Goal: Transaction & Acquisition: Subscribe to service/newsletter

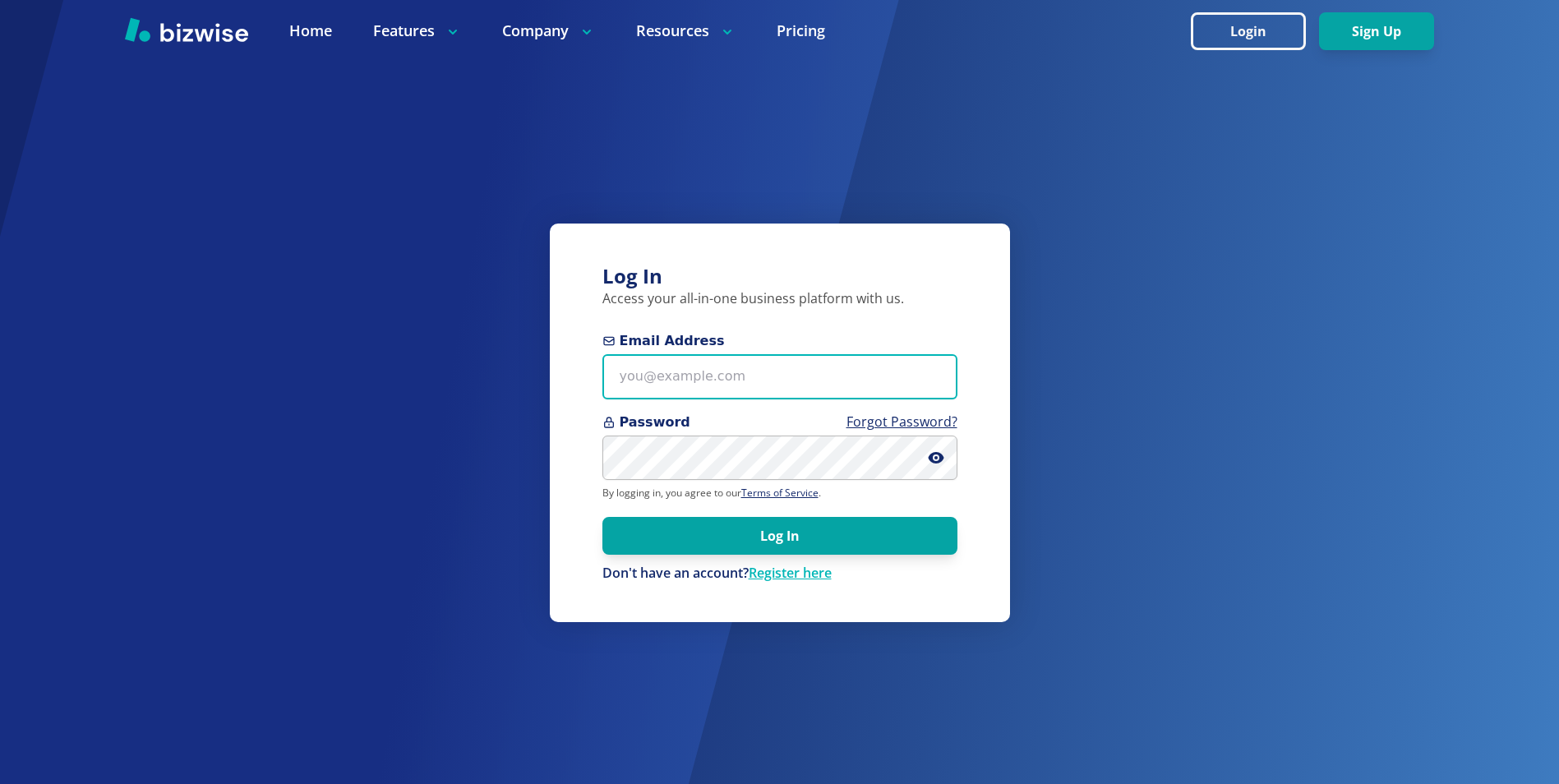
click at [640, 377] on input "Email Address" at bounding box center [780, 377] width 356 height 45
type input "[PERSON_NAME][EMAIL_ADDRESS][DOMAIN_NAME]"
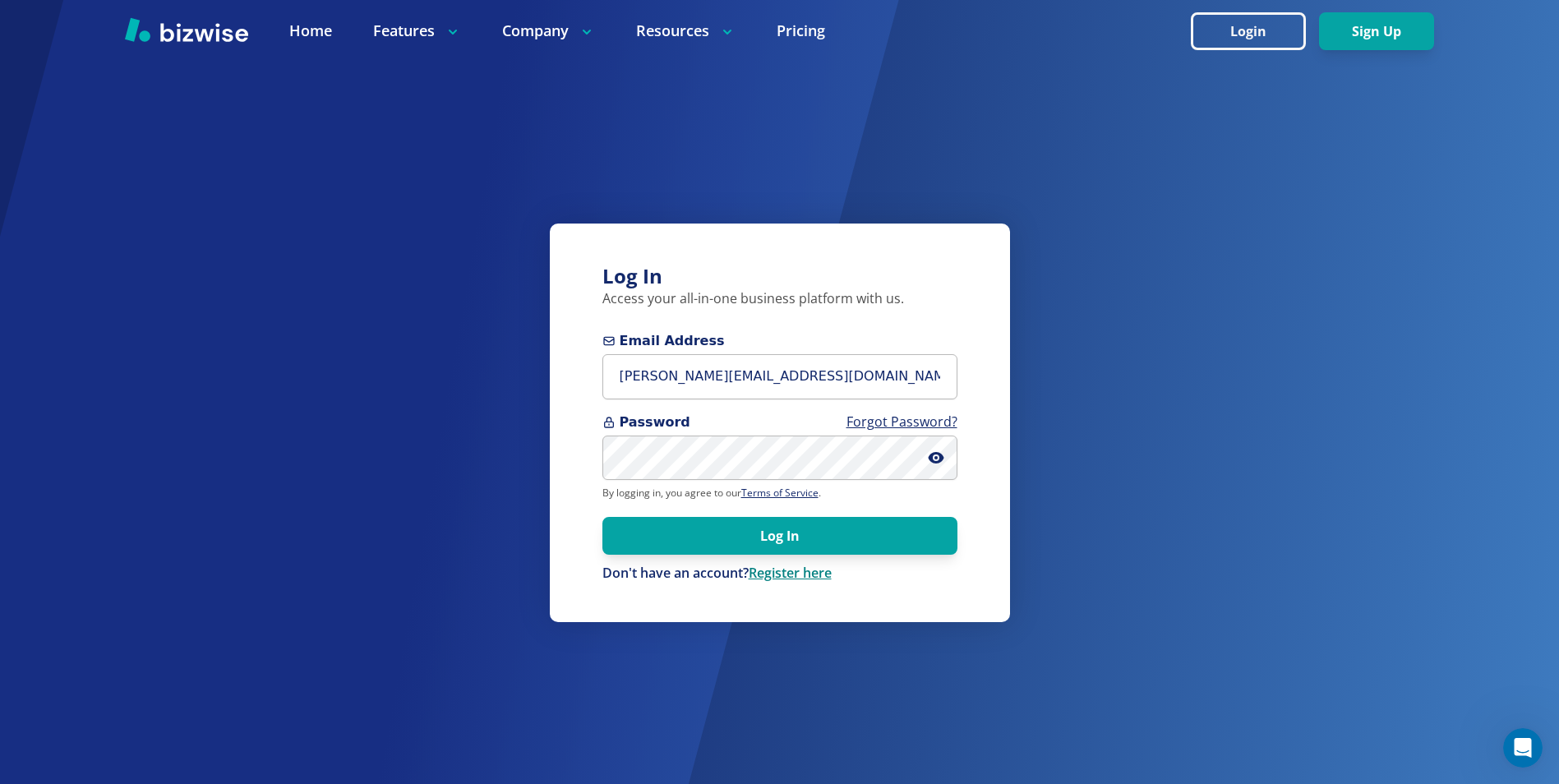
click at [769, 570] on link "Register here" at bounding box center [790, 572] width 83 height 18
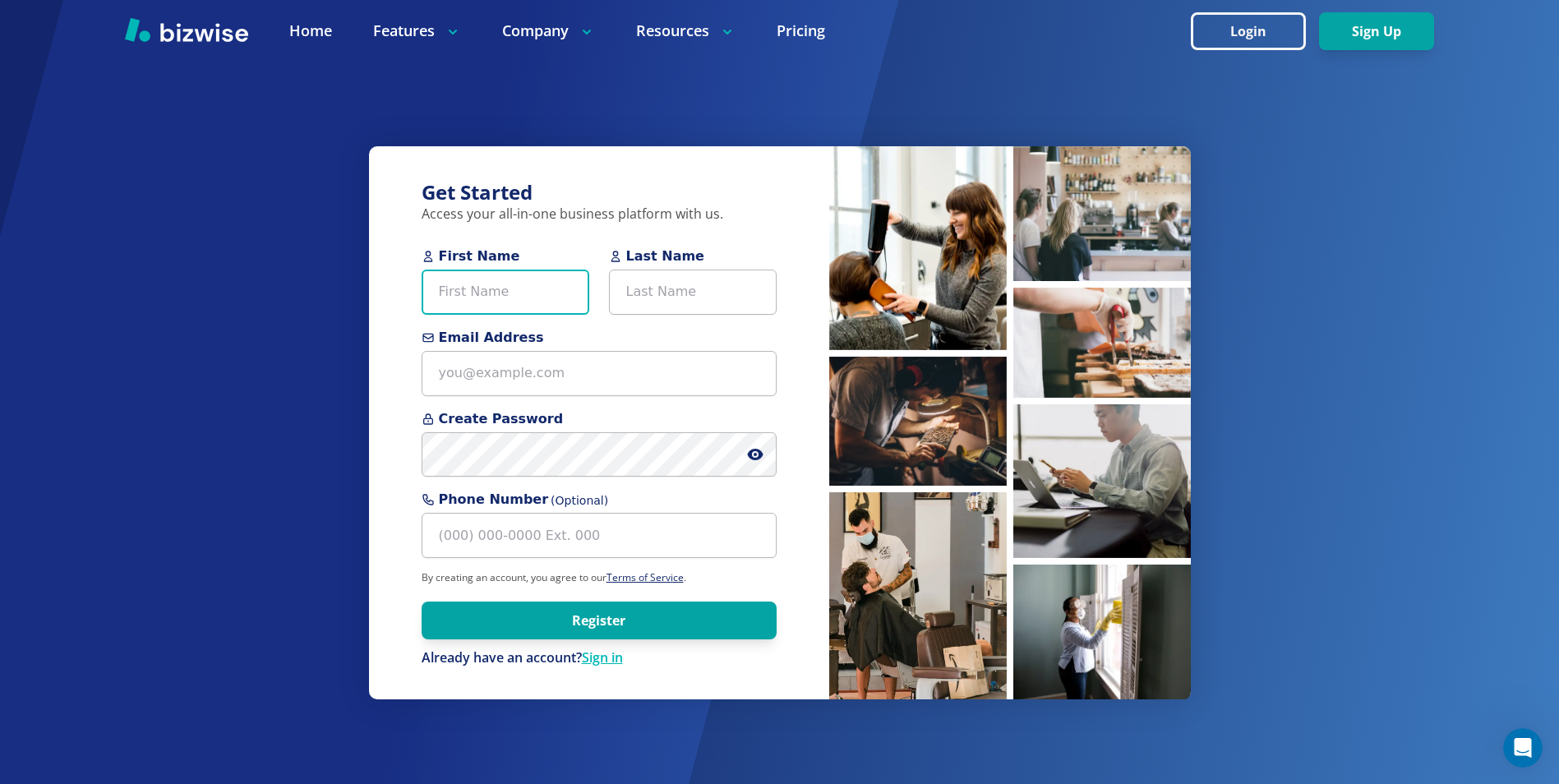
click at [462, 294] on input "First Name" at bounding box center [506, 292] width 168 height 45
type input "[PERSON_NAME]"
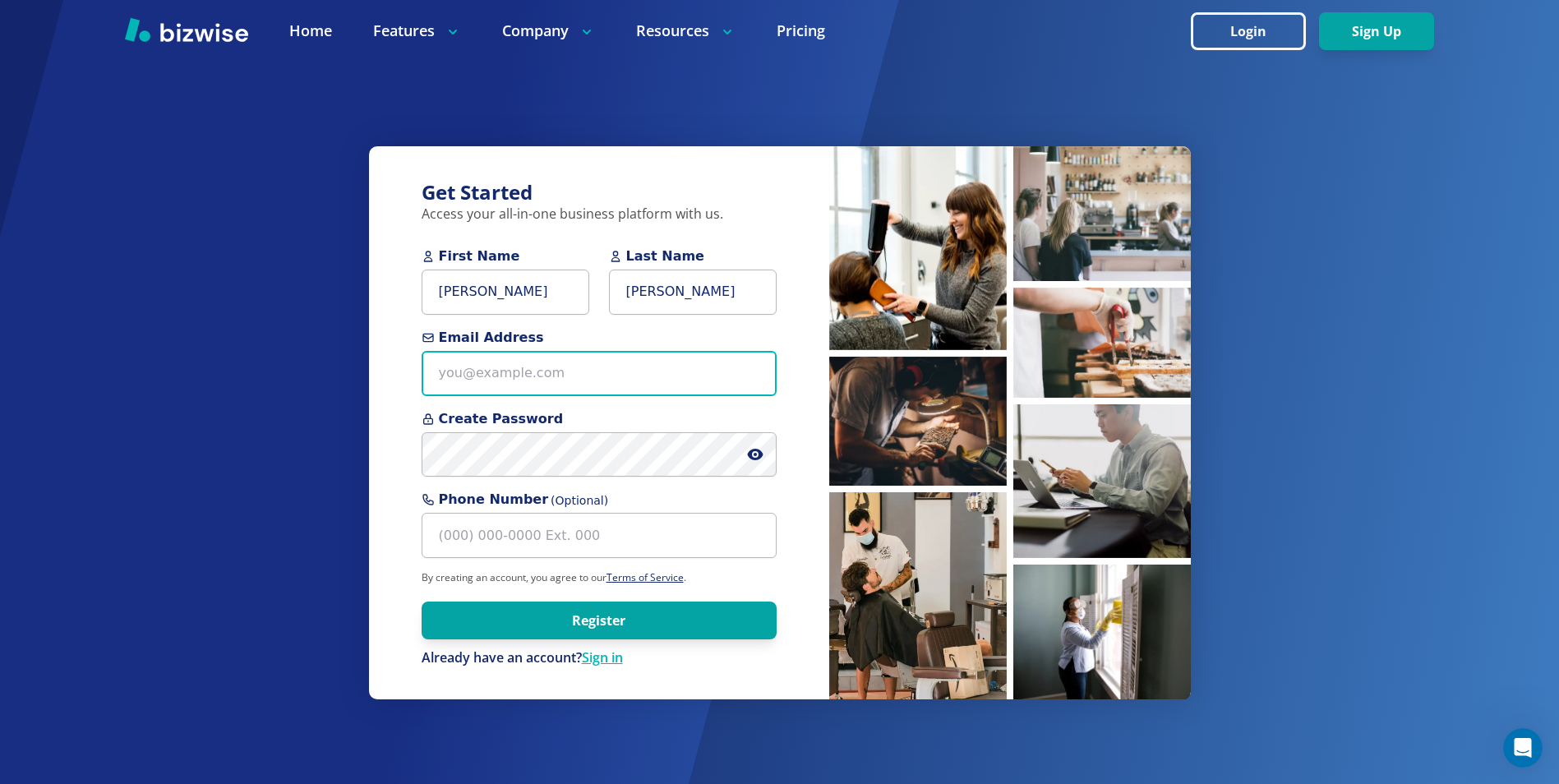
click at [456, 370] on input "Email Address" at bounding box center [599, 373] width 356 height 45
type input "[PERSON_NAME][EMAIL_ADDRESS][DOMAIN_NAME]"
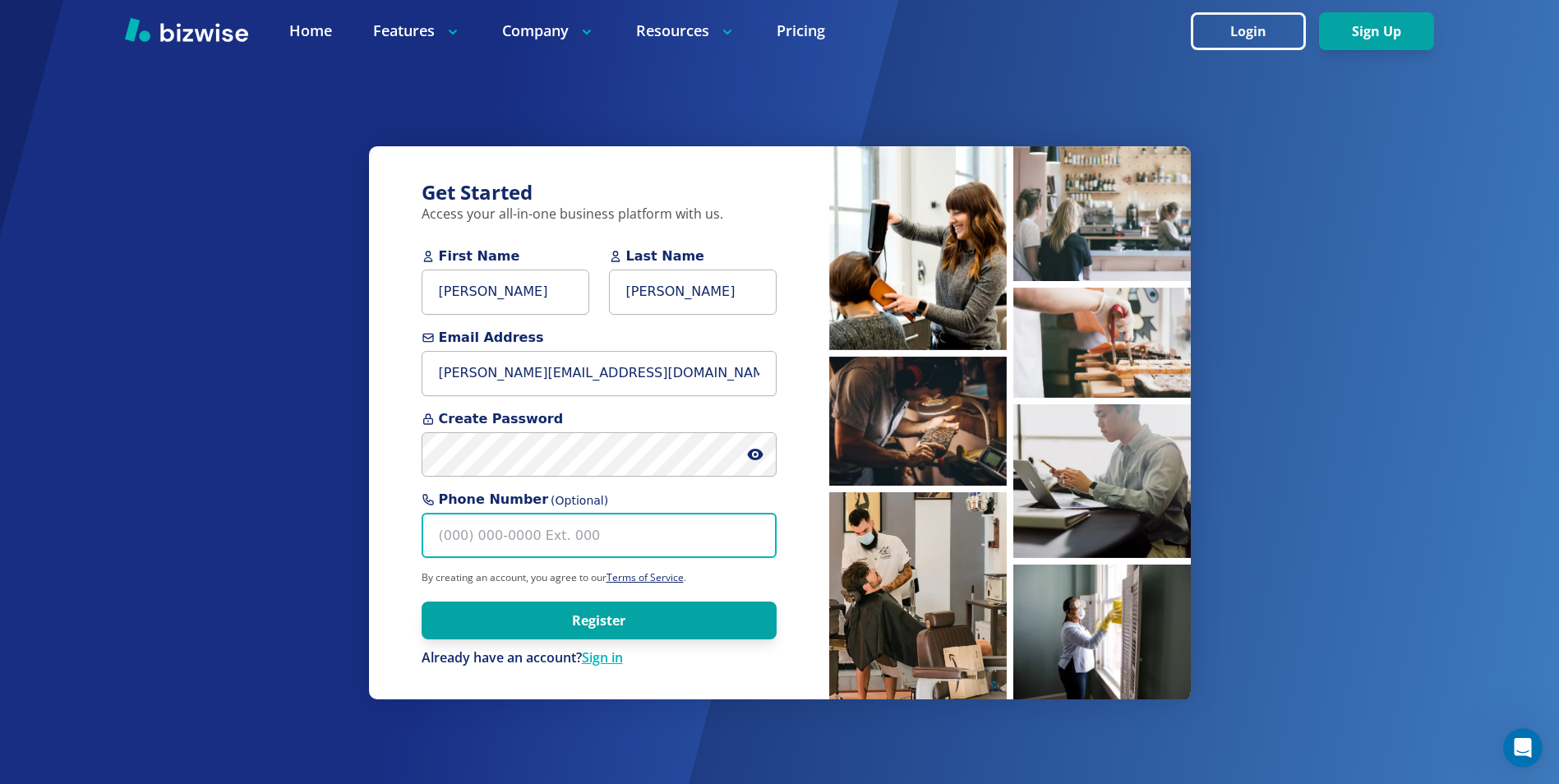
click at [452, 535] on input "Phone Number (Optional)" at bounding box center [599, 535] width 356 height 45
type input "(4"
click at [476, 534] on input "[PHONE_NUMBER]" at bounding box center [599, 535] width 356 height 45
type input "[PHONE_NUMBER]"
click at [278, 395] on div "Get Started Access your all-in-one business platform with us. First Name [PERSO…" at bounding box center [780, 392] width 1559 height 784
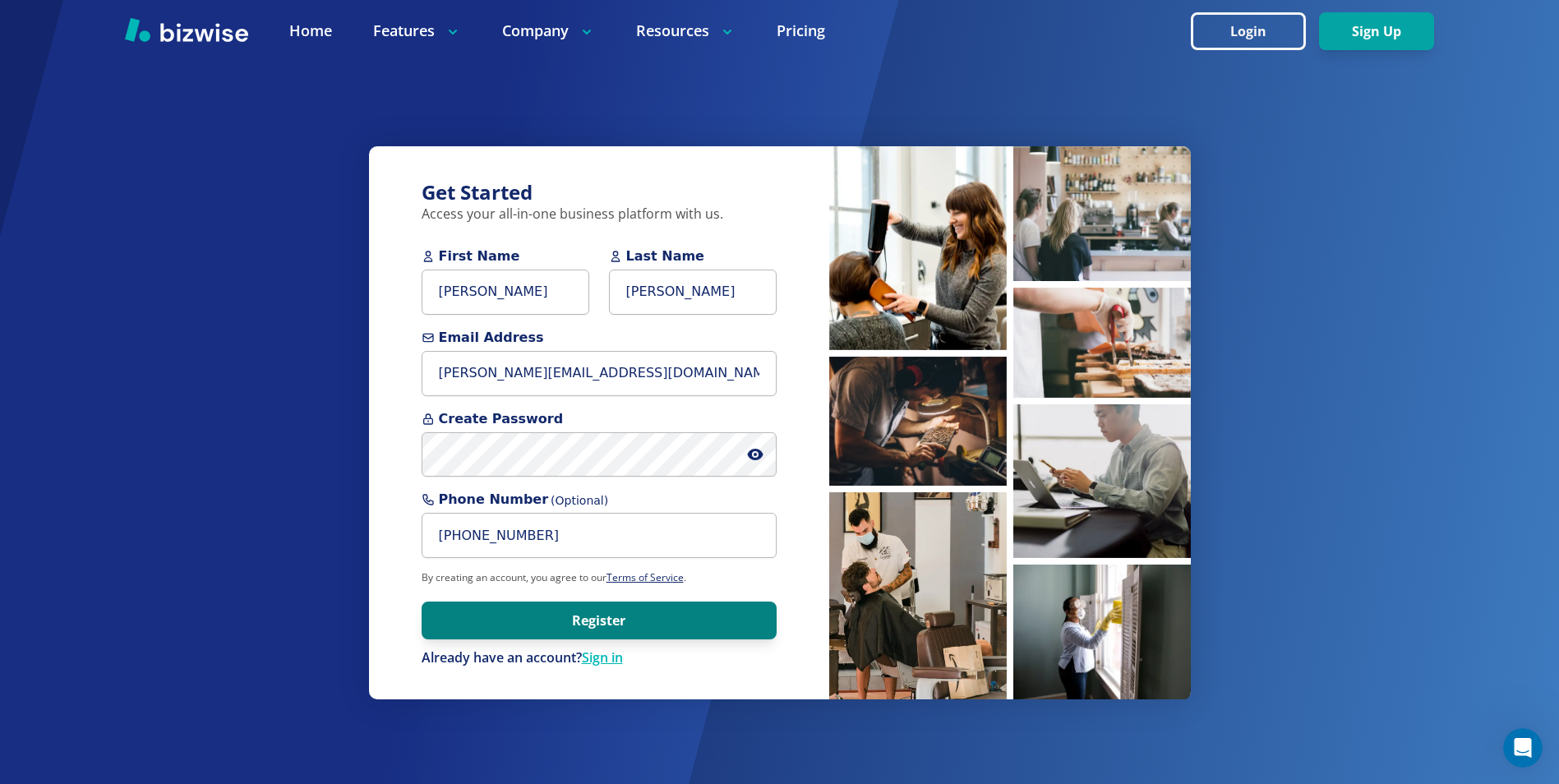
click at [626, 626] on button "Register" at bounding box center [599, 620] width 356 height 38
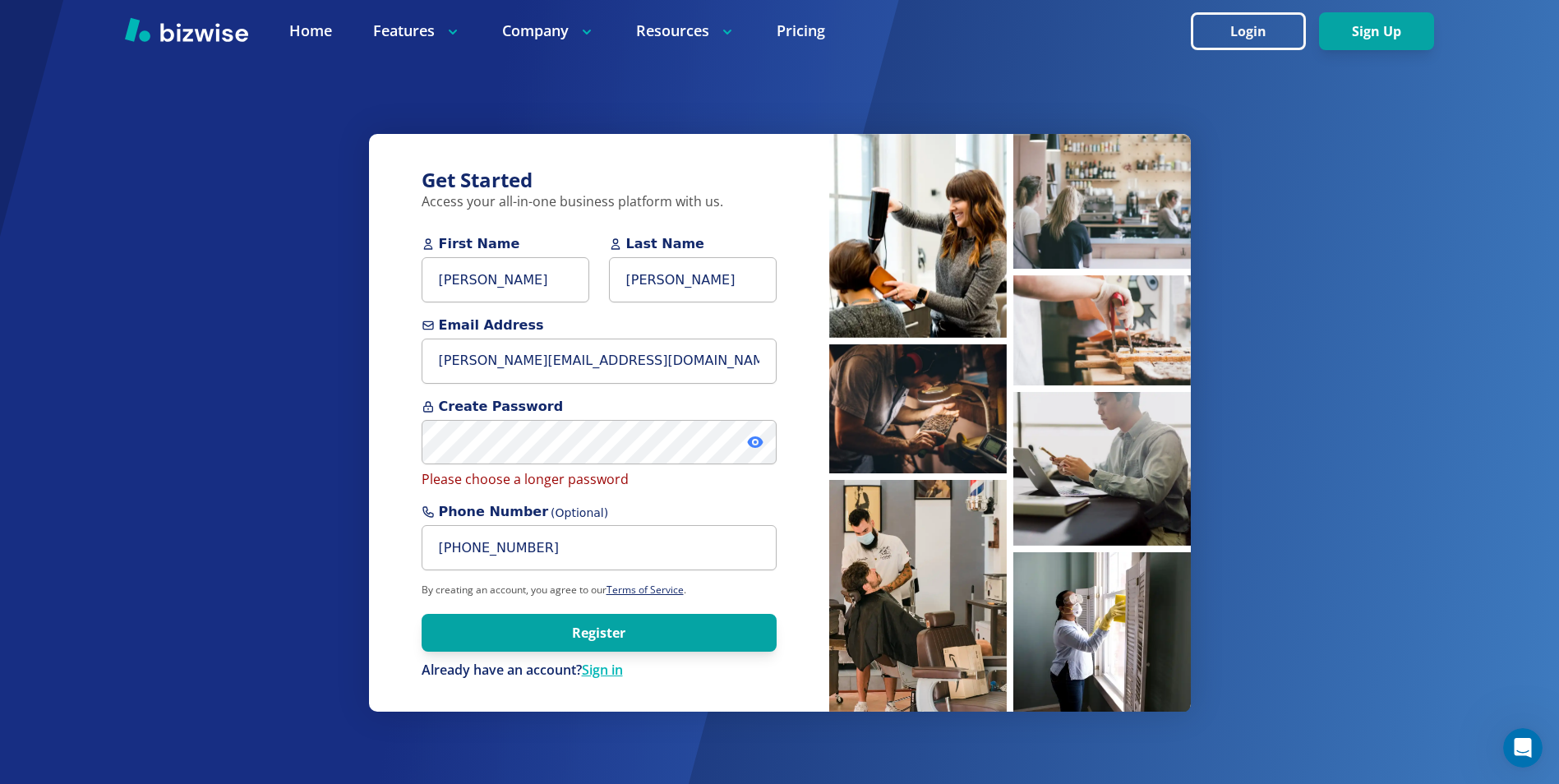
click at [757, 442] on icon at bounding box center [756, 443] width 17 height 17
click at [322, 432] on div "Get Started Access your all-in-one business platform with us. First Name [PERSO…" at bounding box center [780, 392] width 1559 height 784
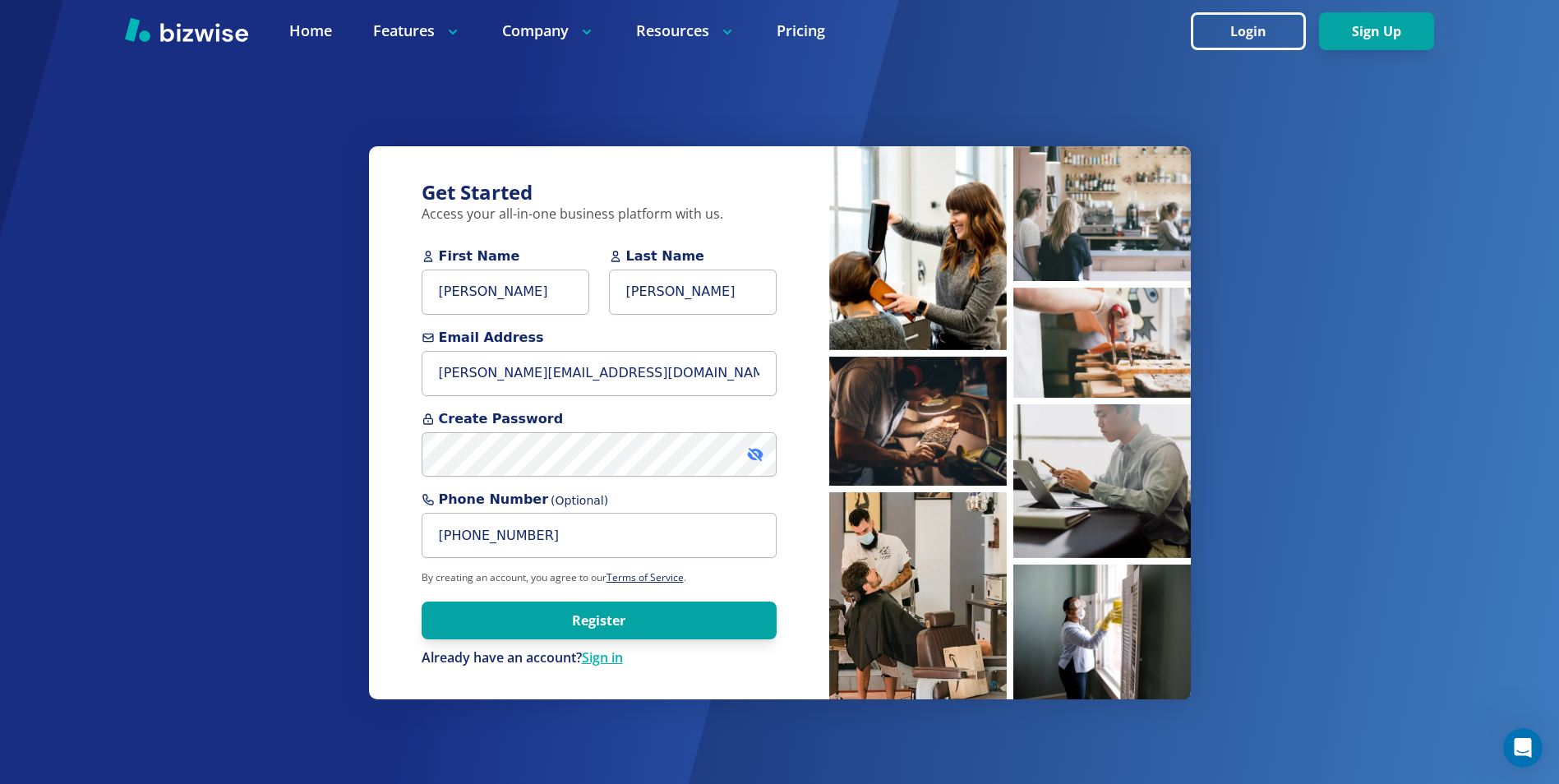
click at [753, 450] on icon at bounding box center [756, 455] width 15 height 13
click at [624, 621] on button "Register" at bounding box center [599, 620] width 356 height 38
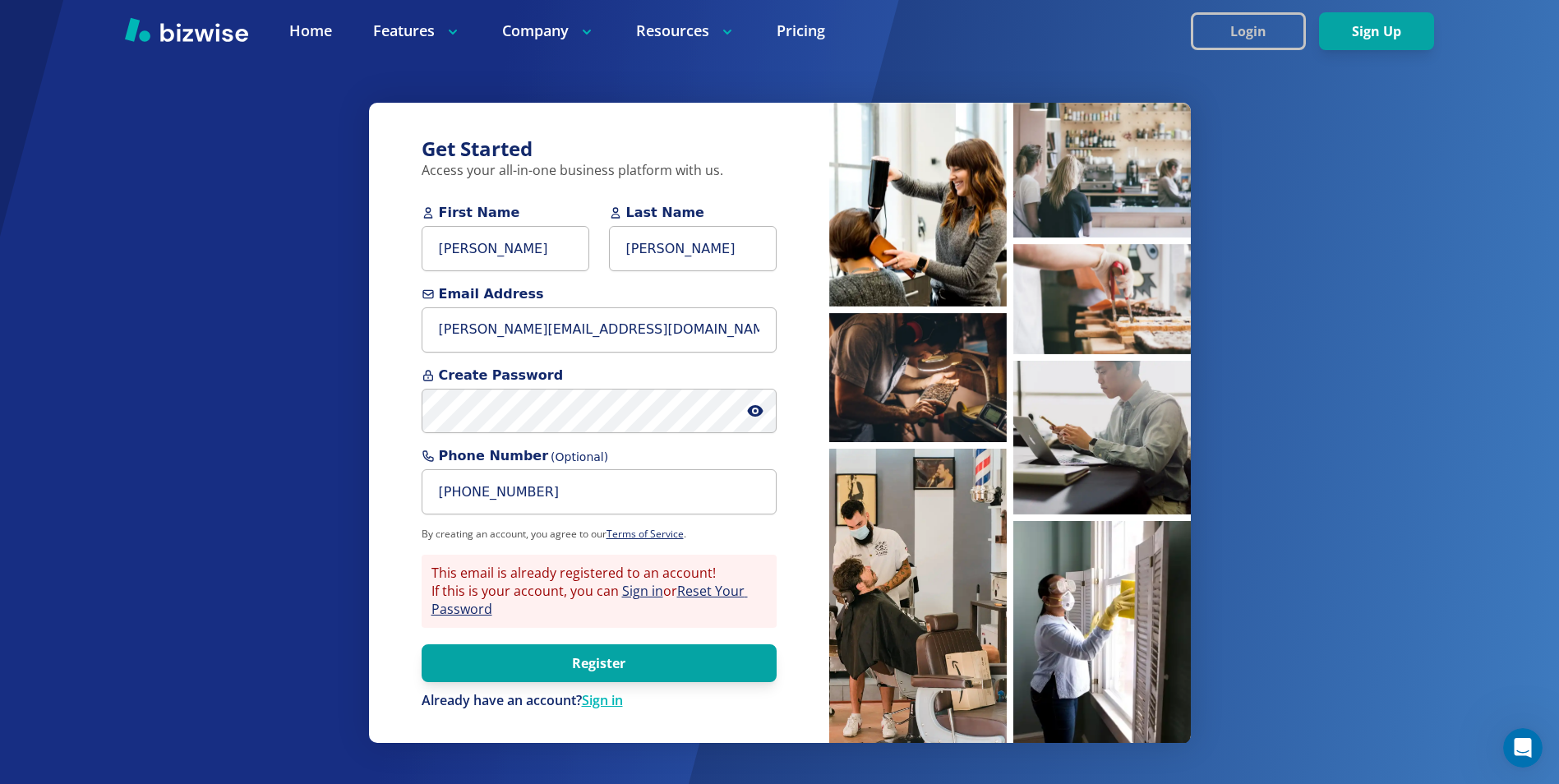
click at [1254, 36] on button "Login" at bounding box center [1249, 31] width 115 height 38
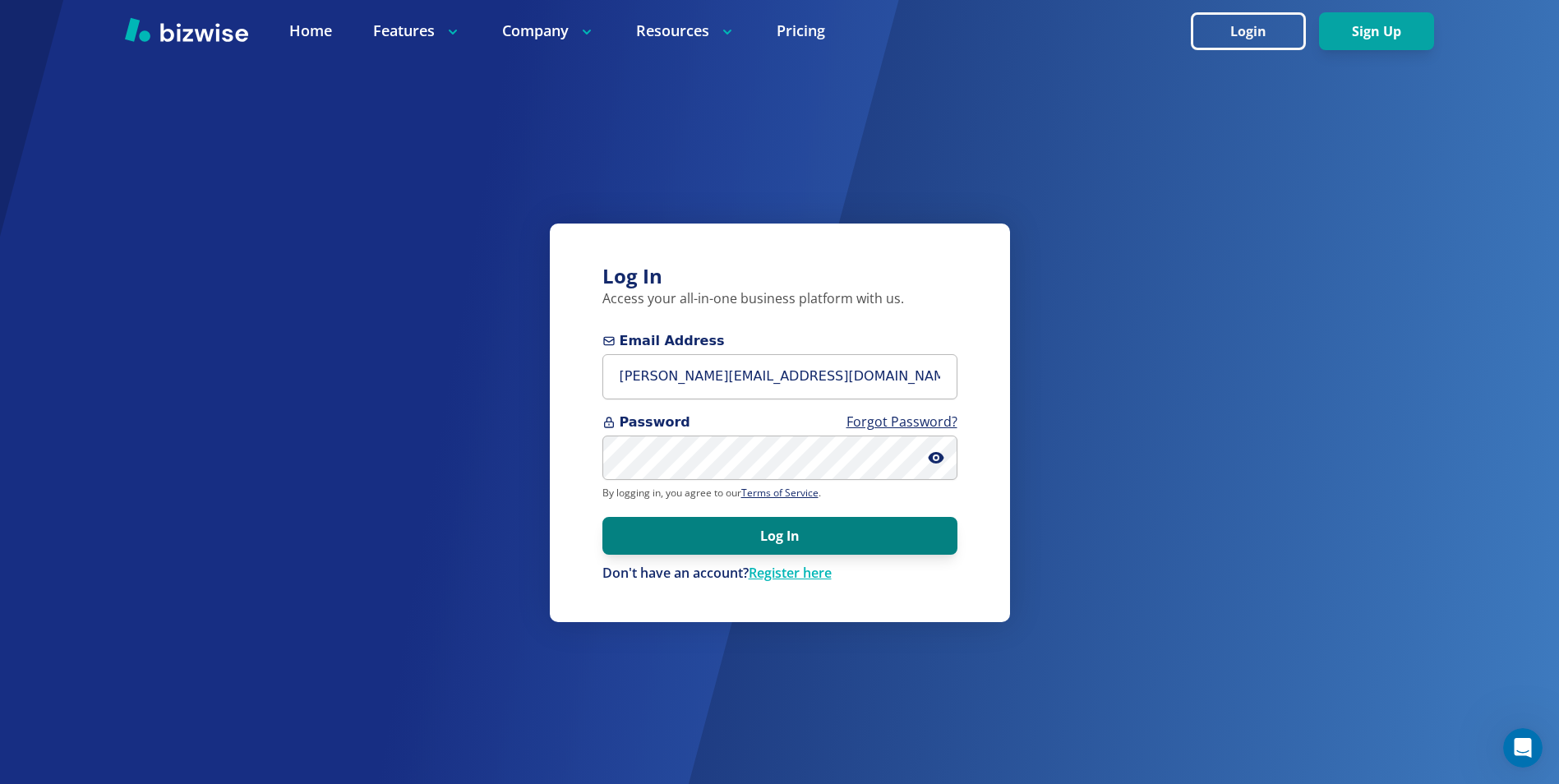
click at [757, 535] on button "Log In" at bounding box center [780, 535] width 356 height 38
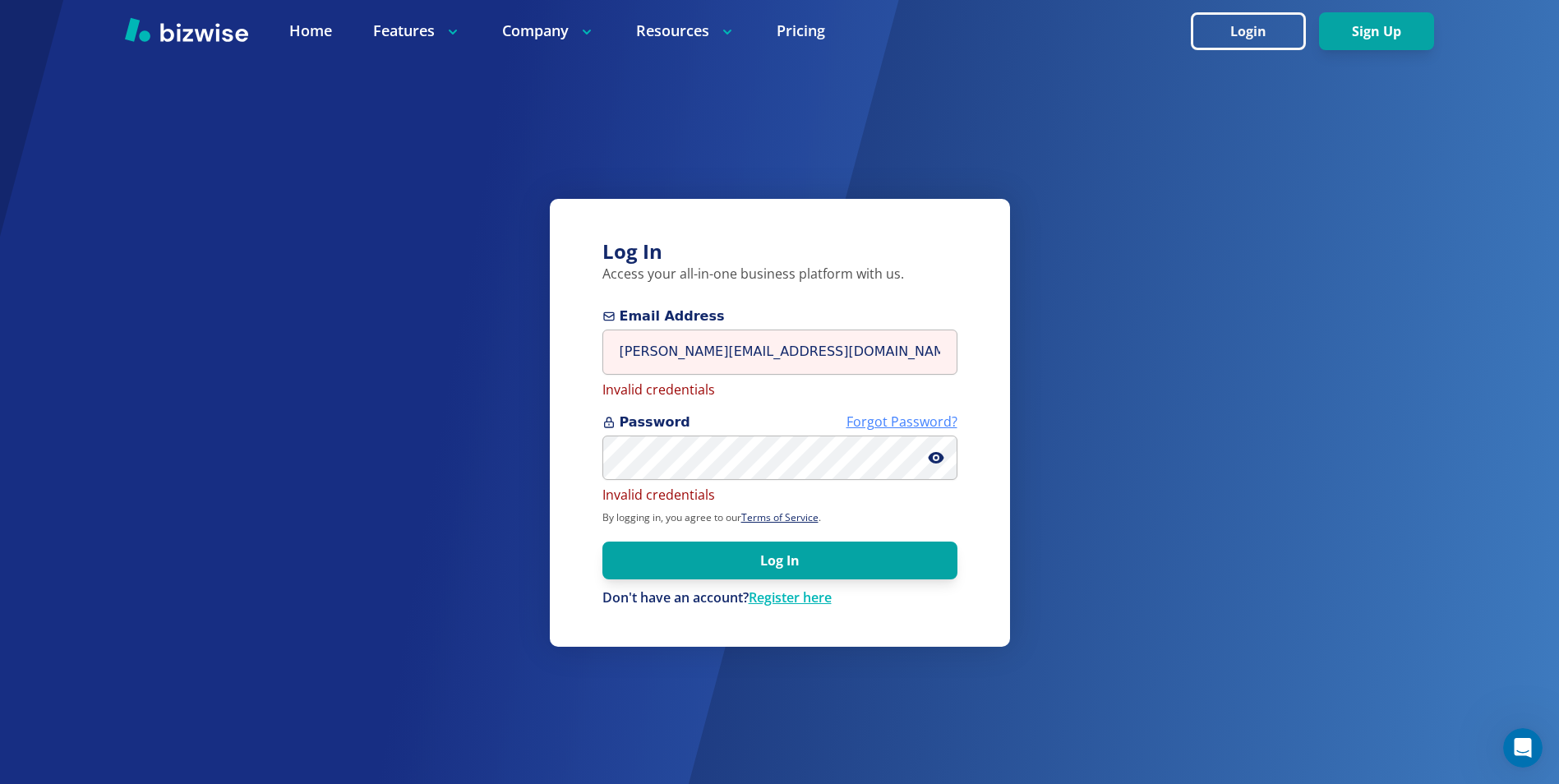
click at [893, 421] on link "Forgot Password?" at bounding box center [902, 421] width 111 height 18
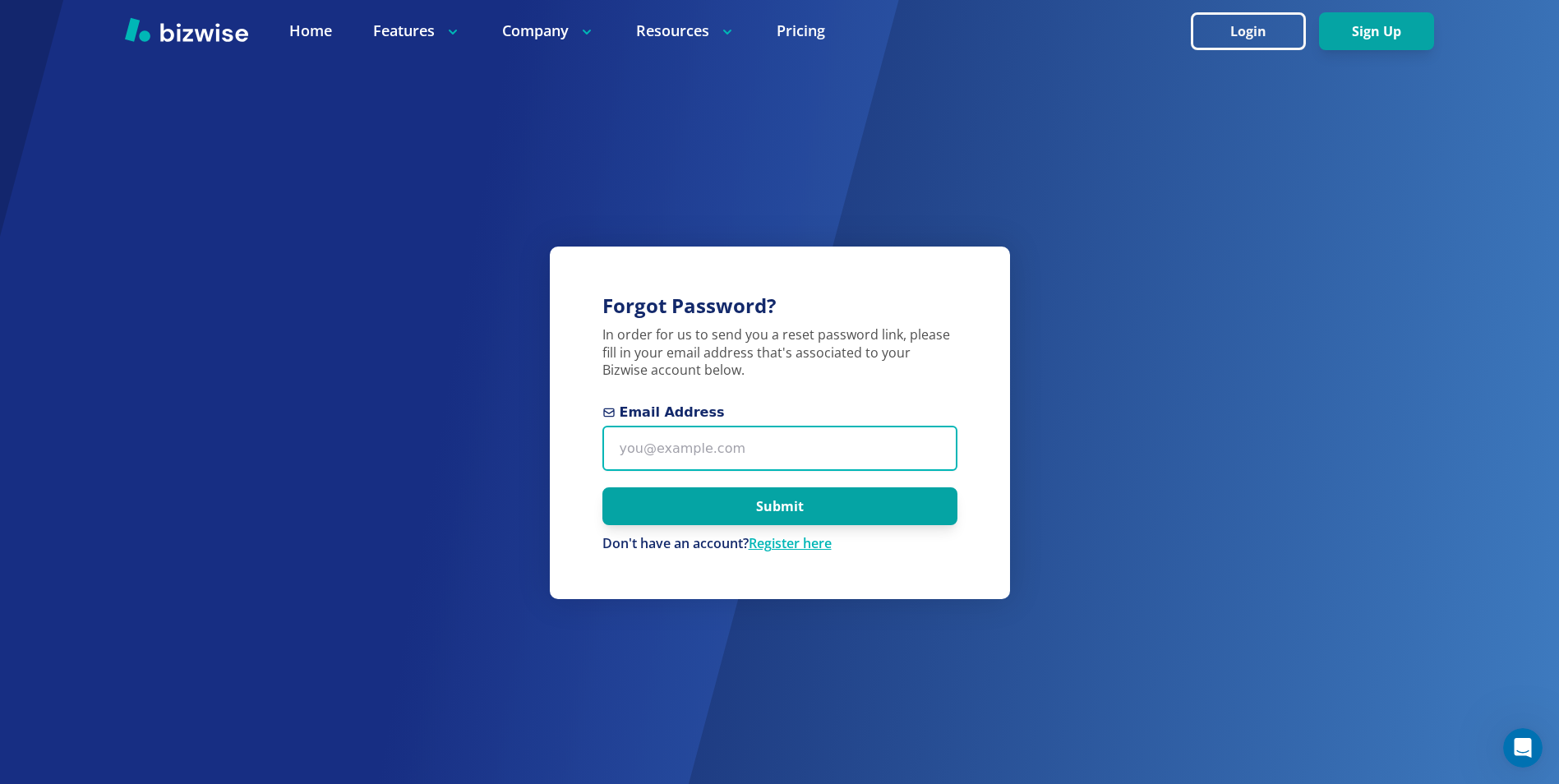
click at [632, 449] on input "Email Address" at bounding box center [780, 448] width 356 height 45
type input "[PERSON_NAME][EMAIL_ADDRESS][DOMAIN_NAME]"
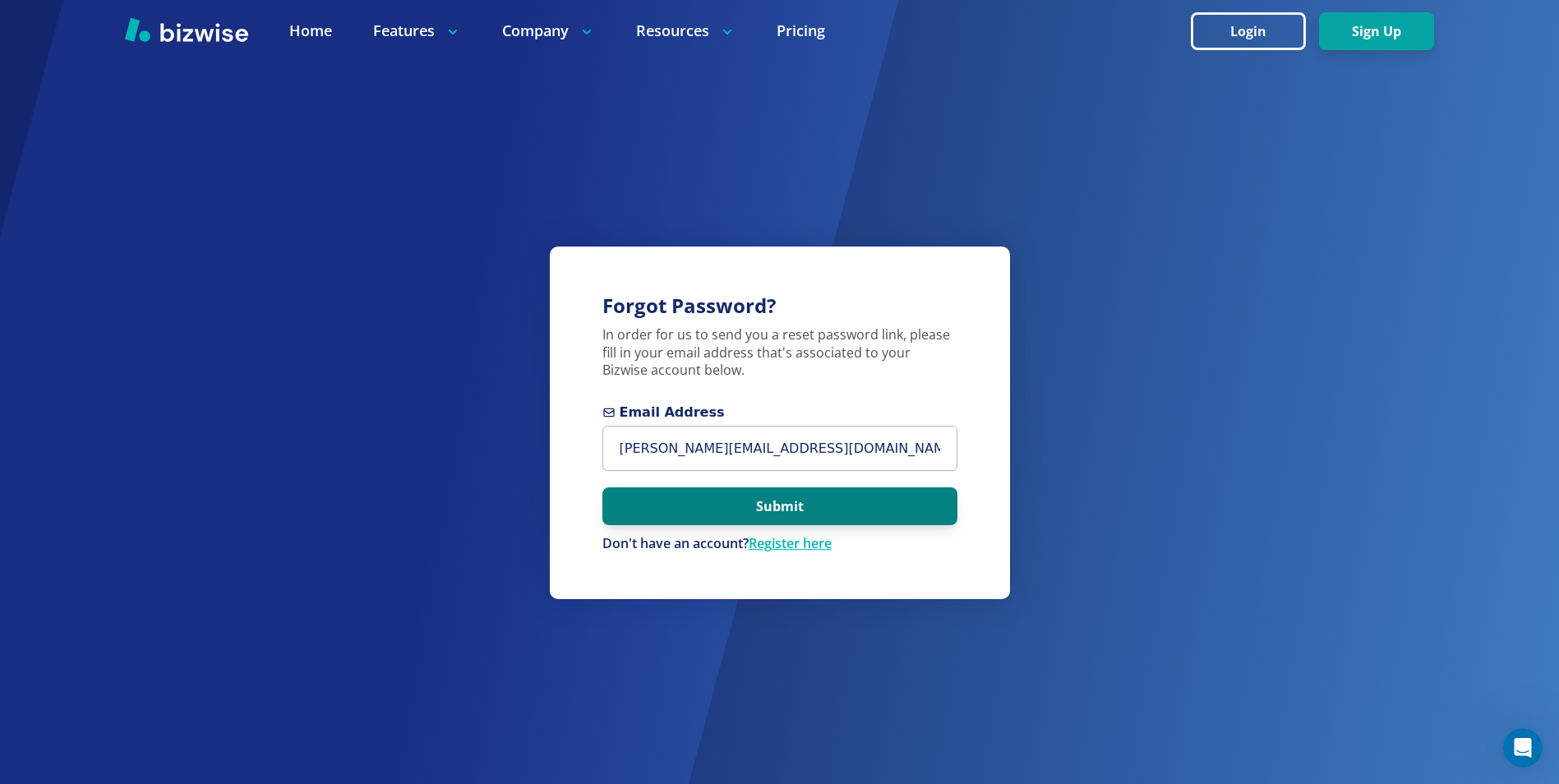
click at [780, 509] on button "Submit" at bounding box center [780, 506] width 356 height 38
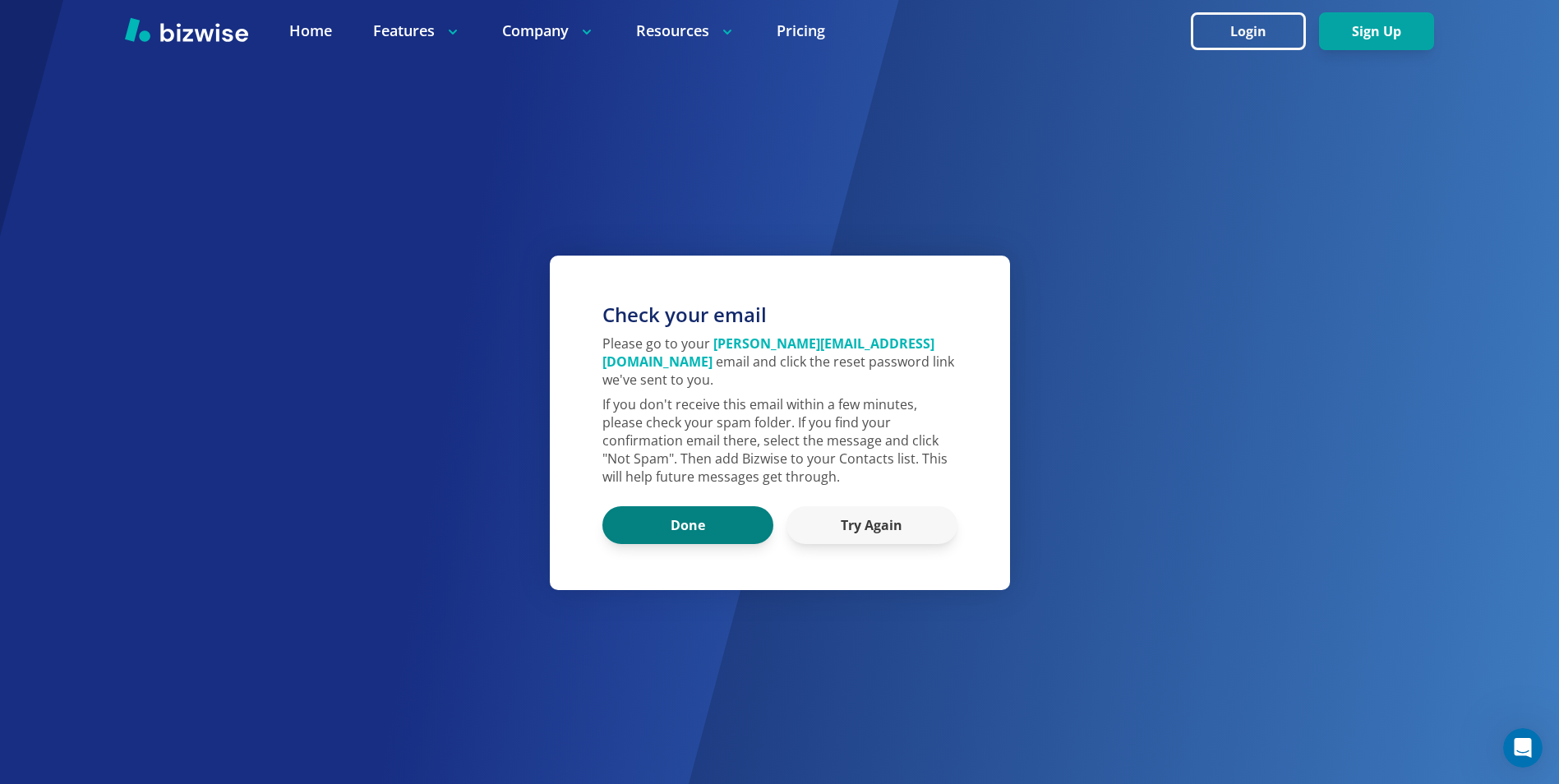
click at [716, 512] on button "Done" at bounding box center [688, 525] width 171 height 38
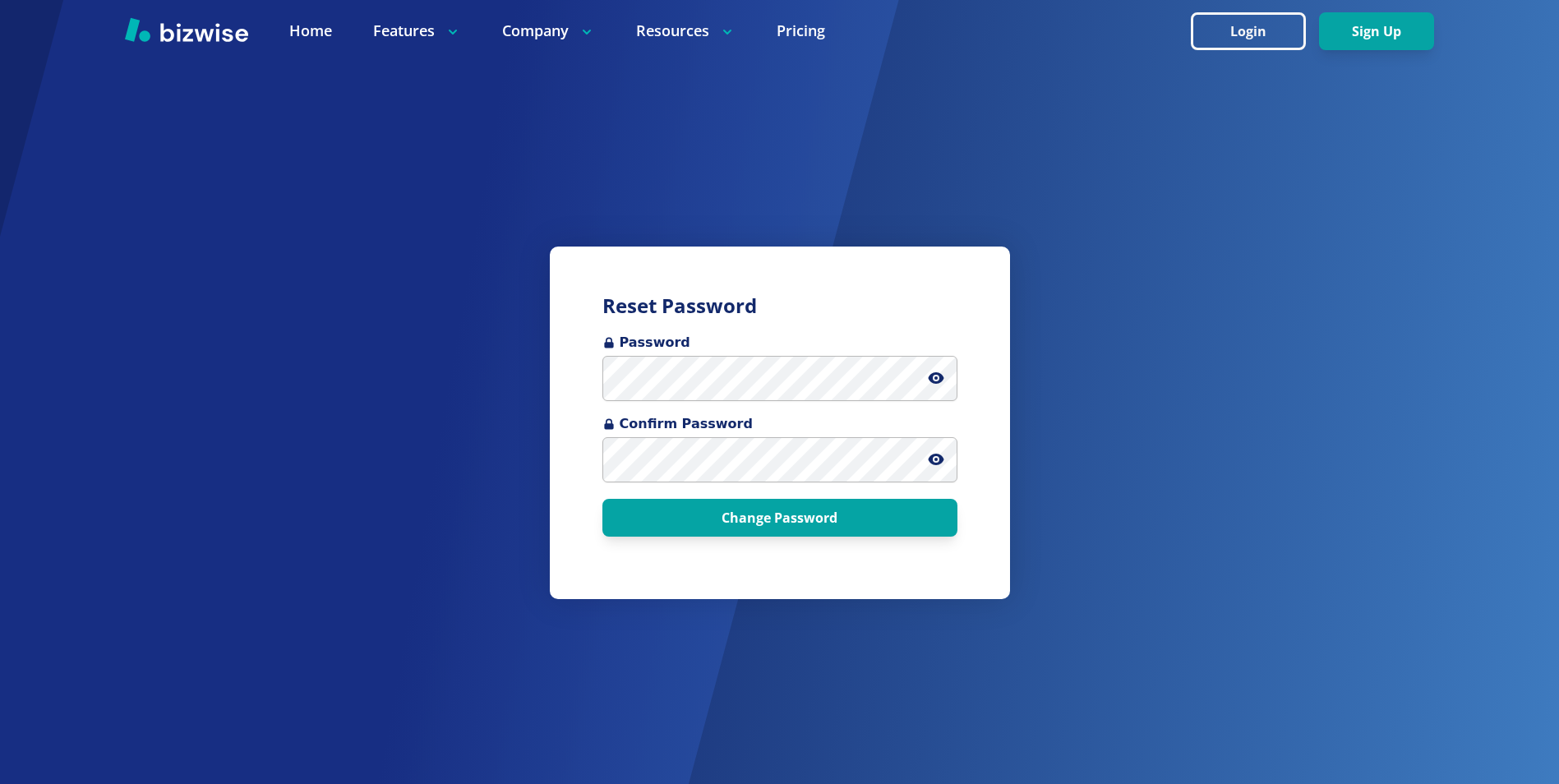
click at [1097, 388] on div "Reset Password Password Confirm Password Change Password" at bounding box center [780, 392] width 1559 height 784
drag, startPoint x: 1168, startPoint y: 417, endPoint x: 1159, endPoint y: 425, distance: 12.0
click at [1168, 417] on div "Reset Password Password Confirm Password Change Password" at bounding box center [780, 392] width 1559 height 784
click at [800, 521] on button "Change Password" at bounding box center [780, 518] width 356 height 38
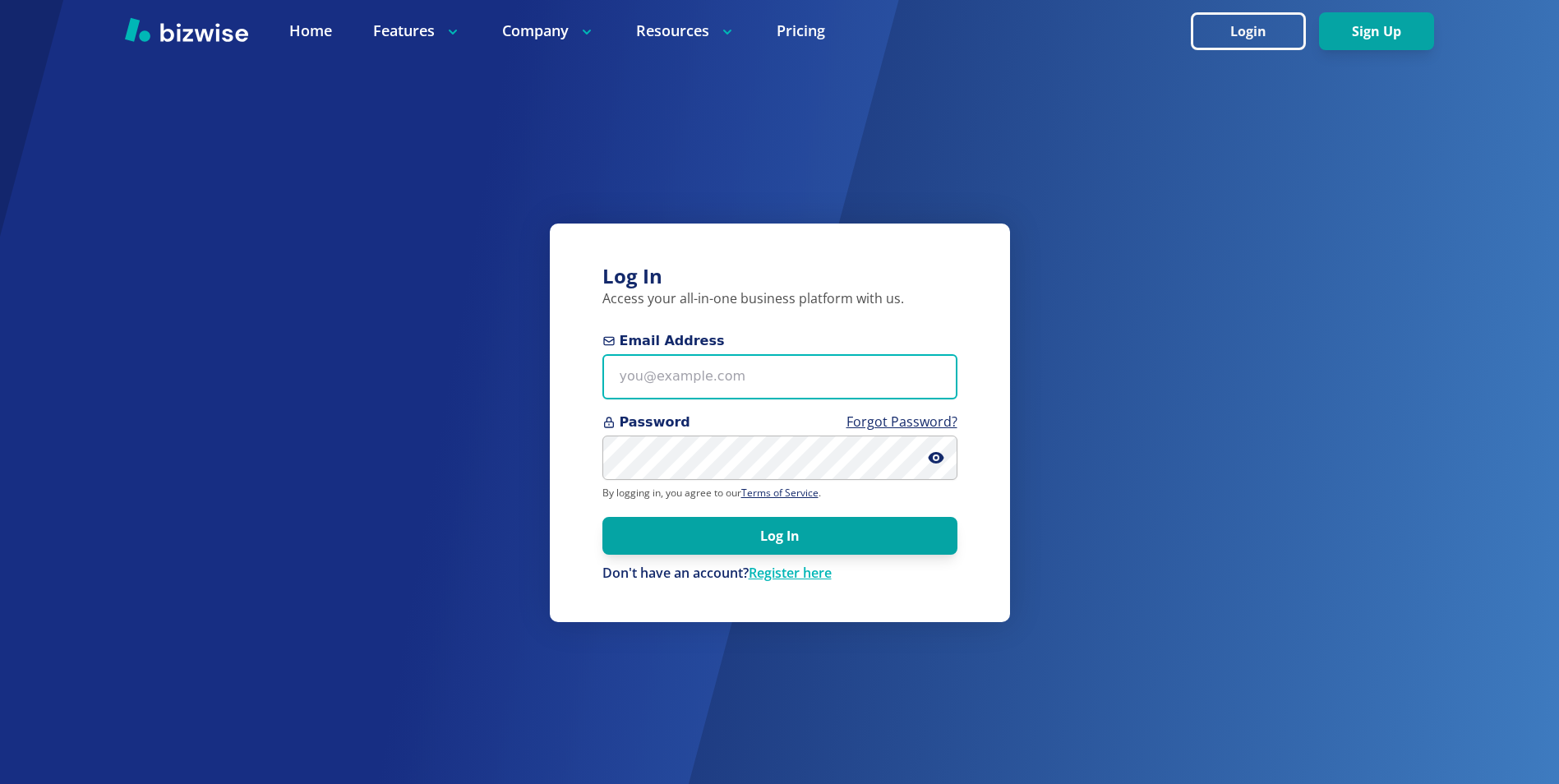
type input "[PERSON_NAME][EMAIL_ADDRESS][DOMAIN_NAME]"
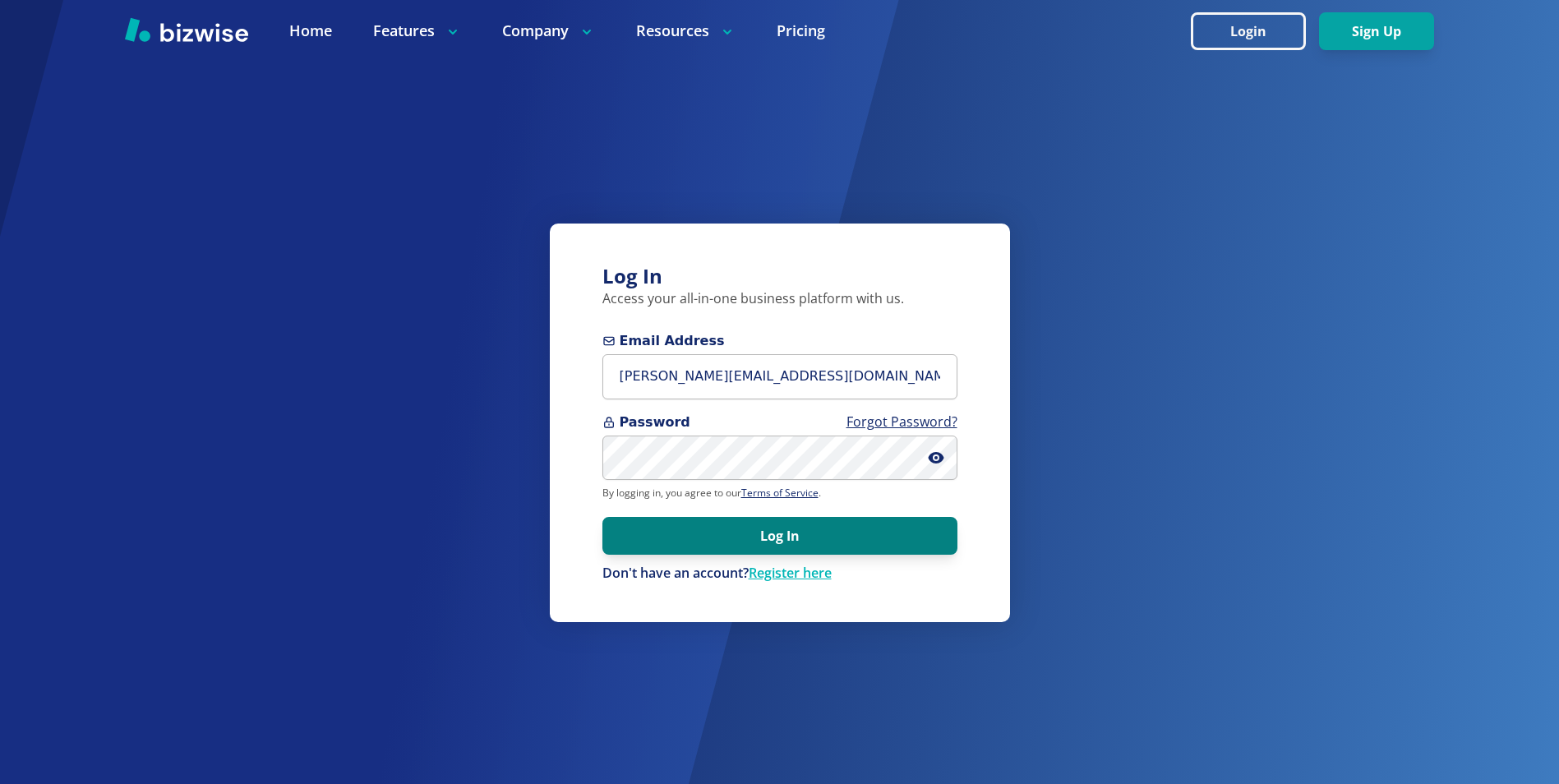
click at [811, 532] on button "Log In" at bounding box center [780, 535] width 356 height 38
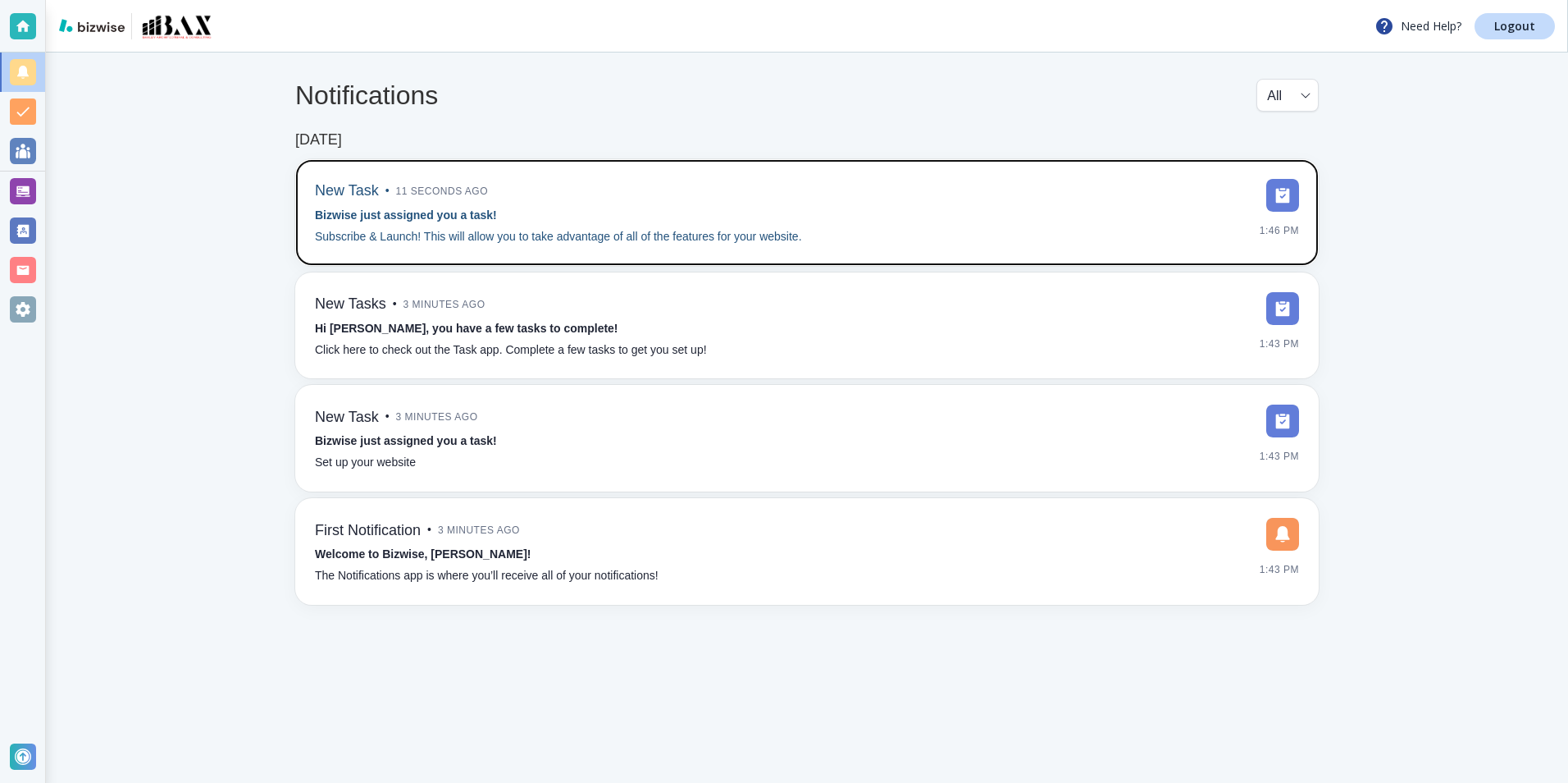
click at [1279, 198] on img at bounding box center [1282, 195] width 33 height 33
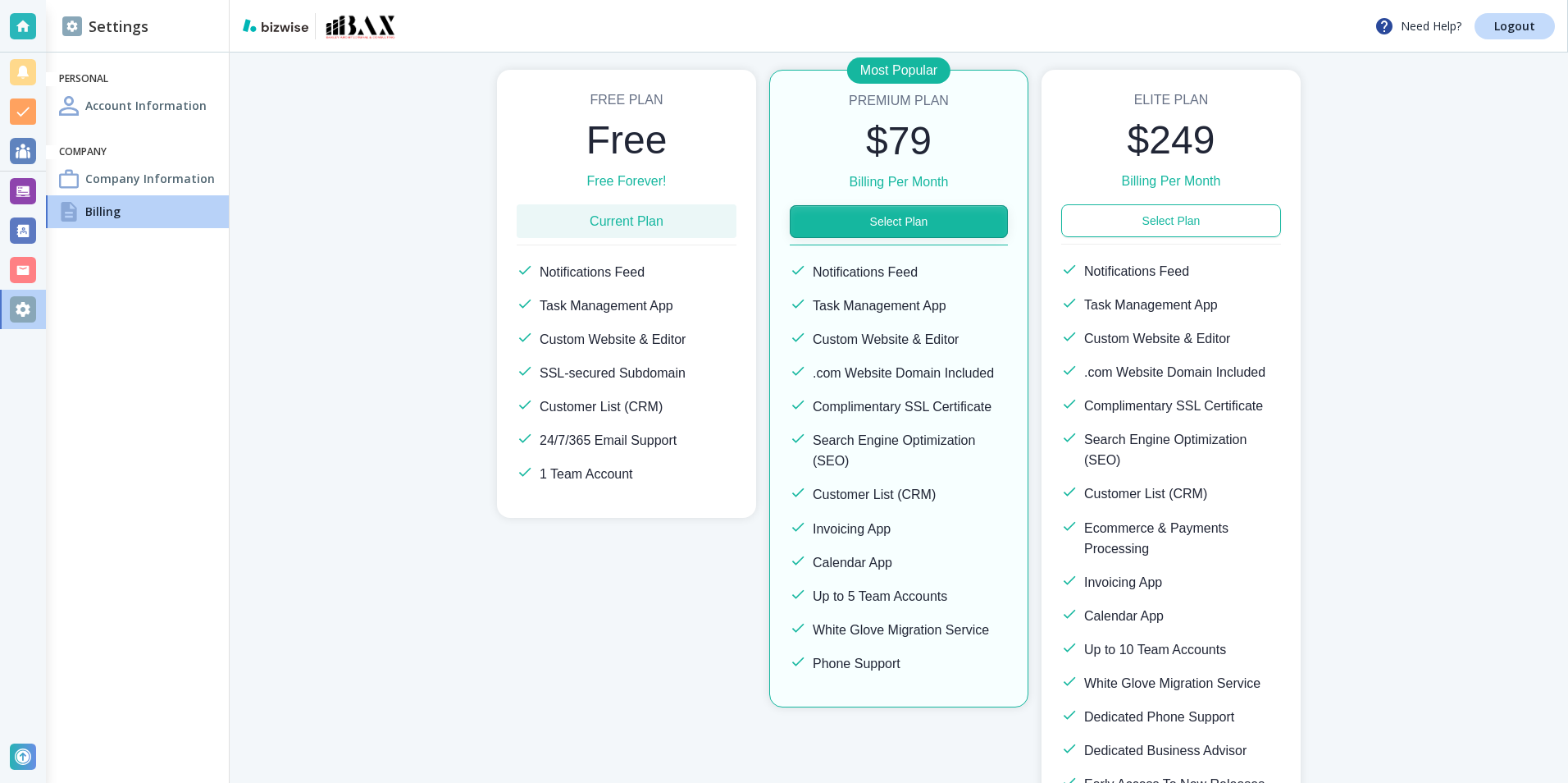
scroll to position [164, 0]
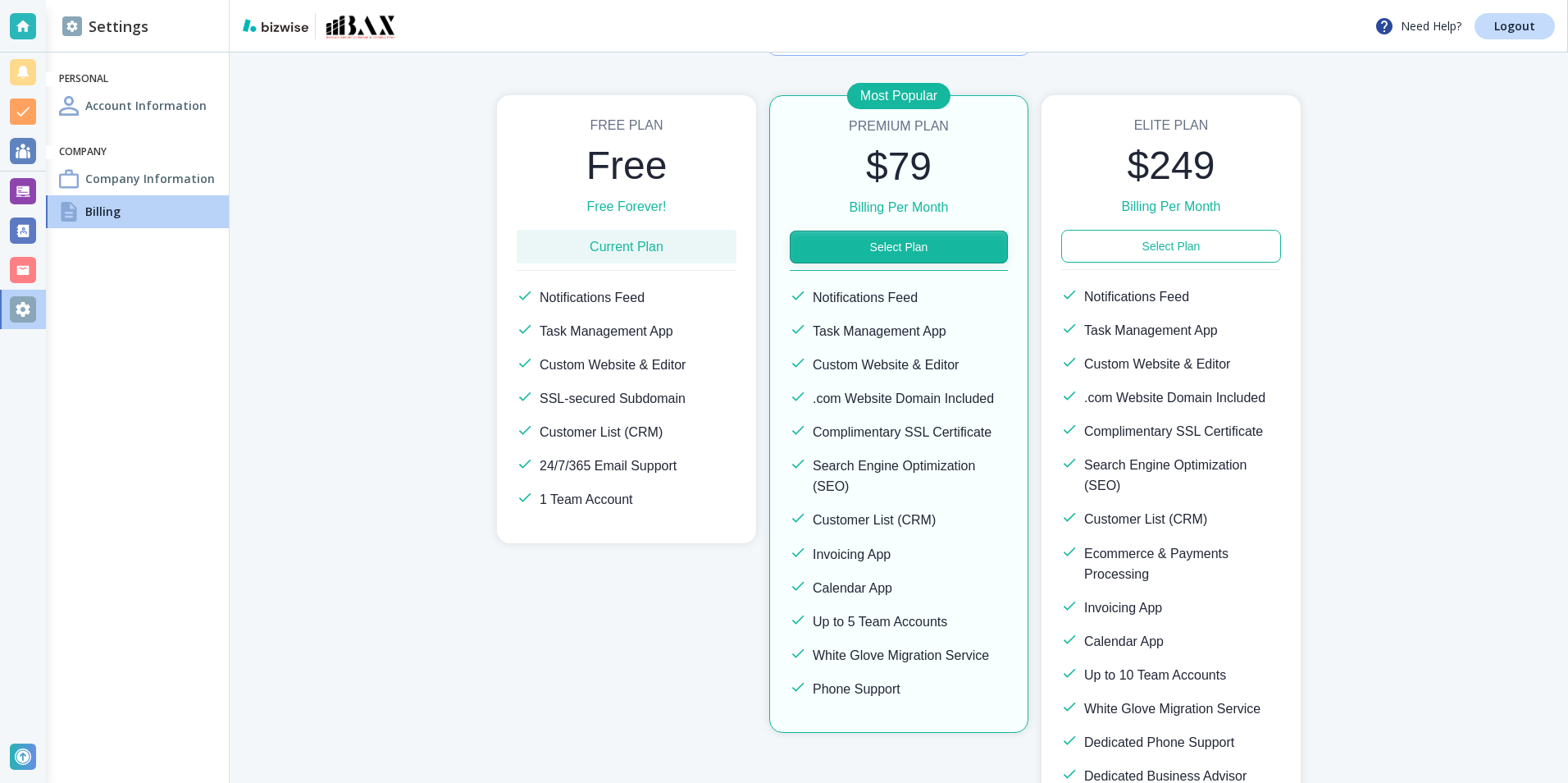
click at [874, 244] on button "Select Plan" at bounding box center [899, 246] width 218 height 33
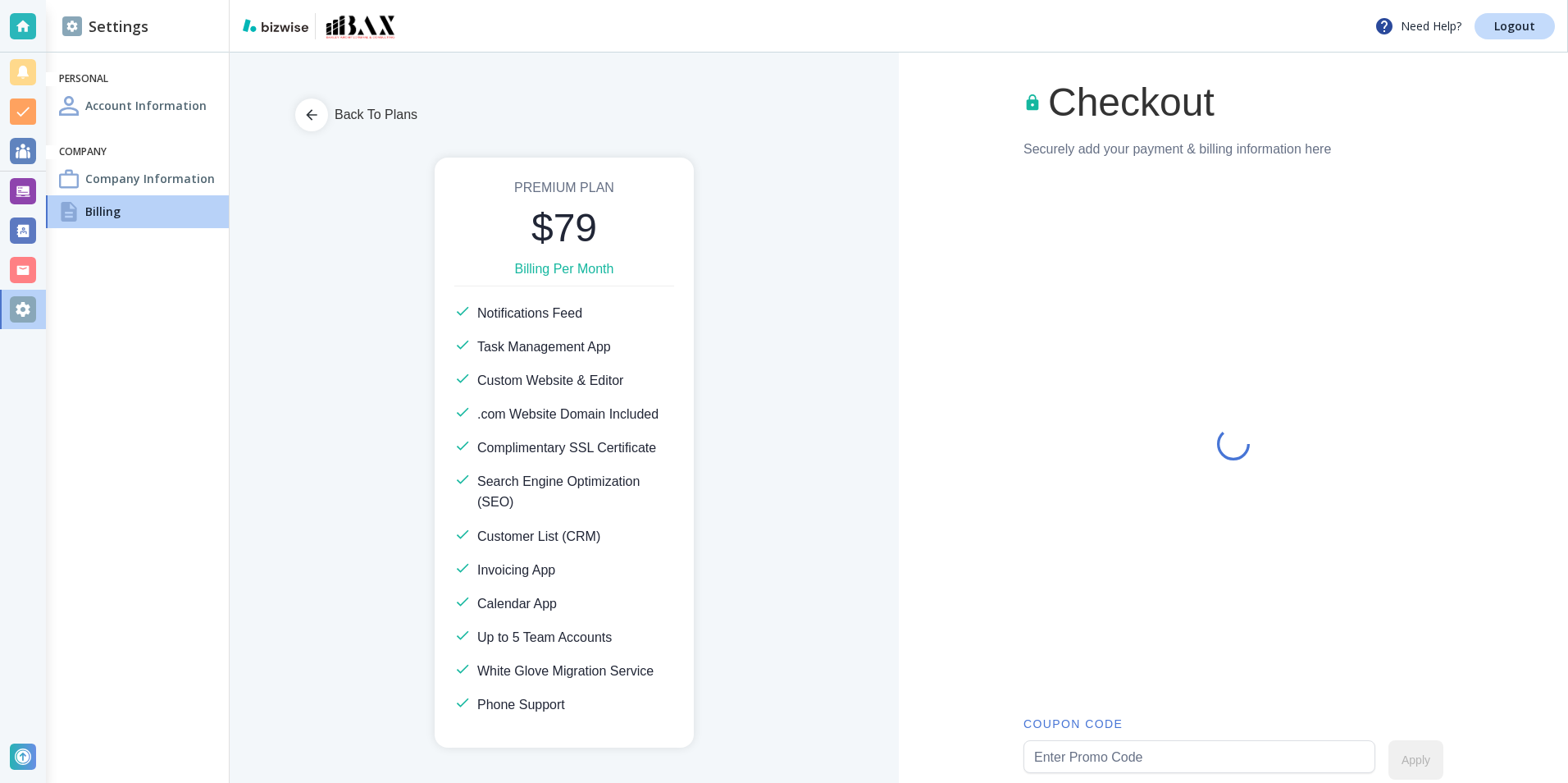
scroll to position [0, 0]
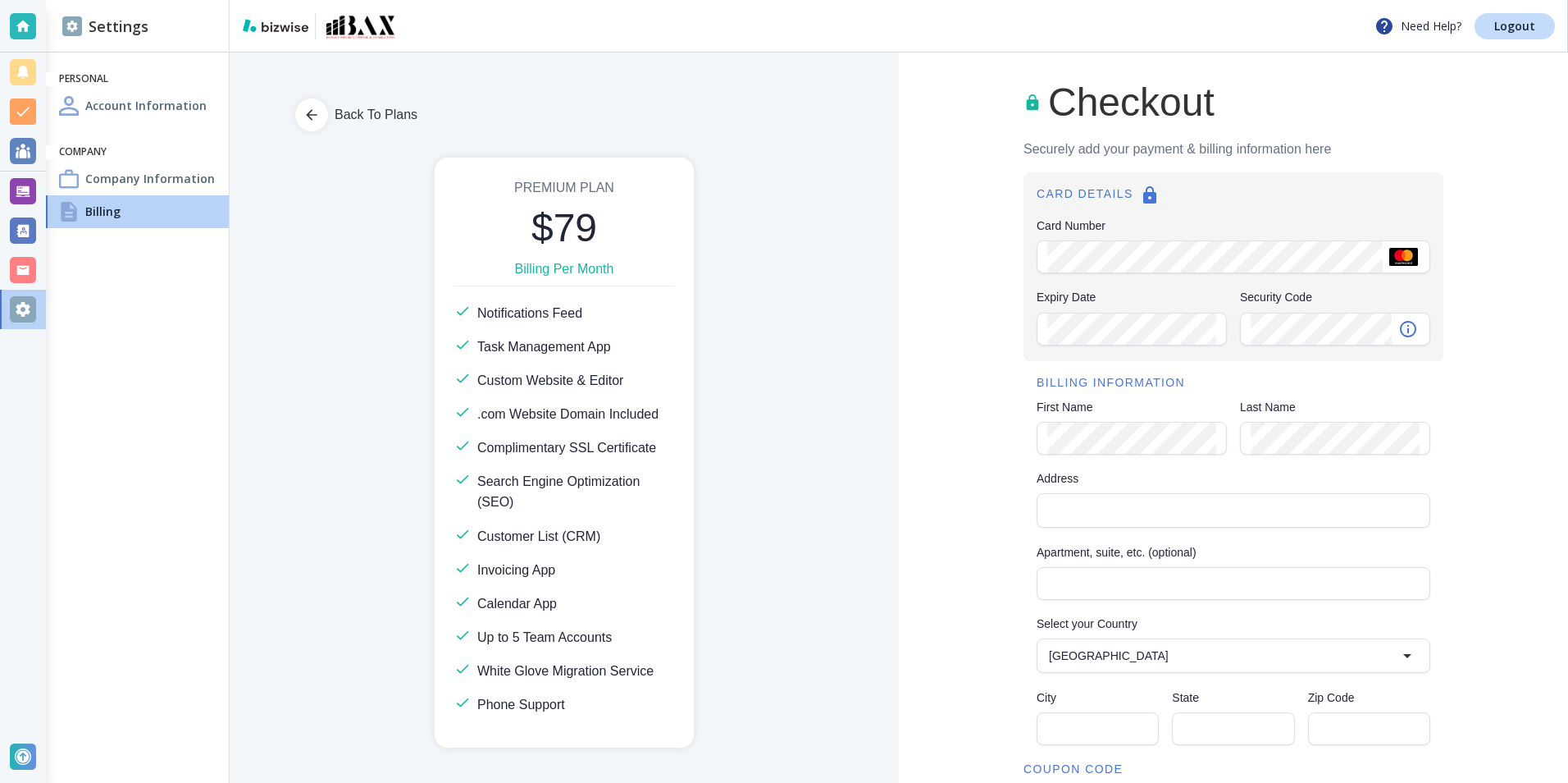
click at [1230, 329] on div "Expiry Date Expiry Date Security Code Security Code" at bounding box center [1234, 318] width 394 height 58
click at [932, 432] on div "Checkout Securely add your payment & billing information here CARD DETAILS Card…" at bounding box center [1233, 588] width 669 height 1071
click at [1090, 501] on input "Address" at bounding box center [1233, 510] width 380 height 23
type input "1"
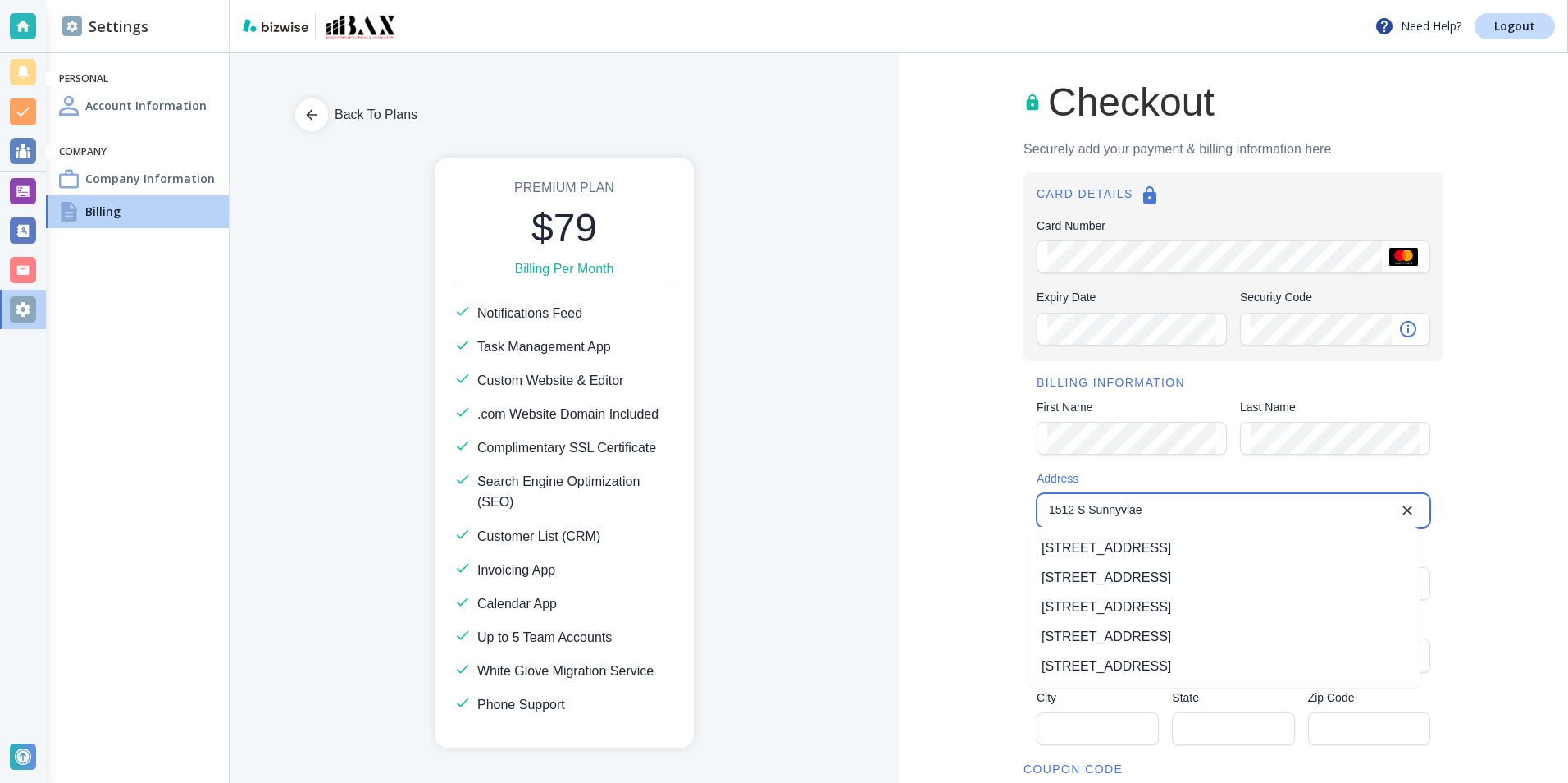
click at [1111, 547] on li "1512 S Sunnyvale Cir, Mesa, AZ, USA" at bounding box center [1224, 549] width 392 height 30
type input "1512 South Sunnyvale Circle"
type input "Mesa"
type input "AZ"
type input "85206"
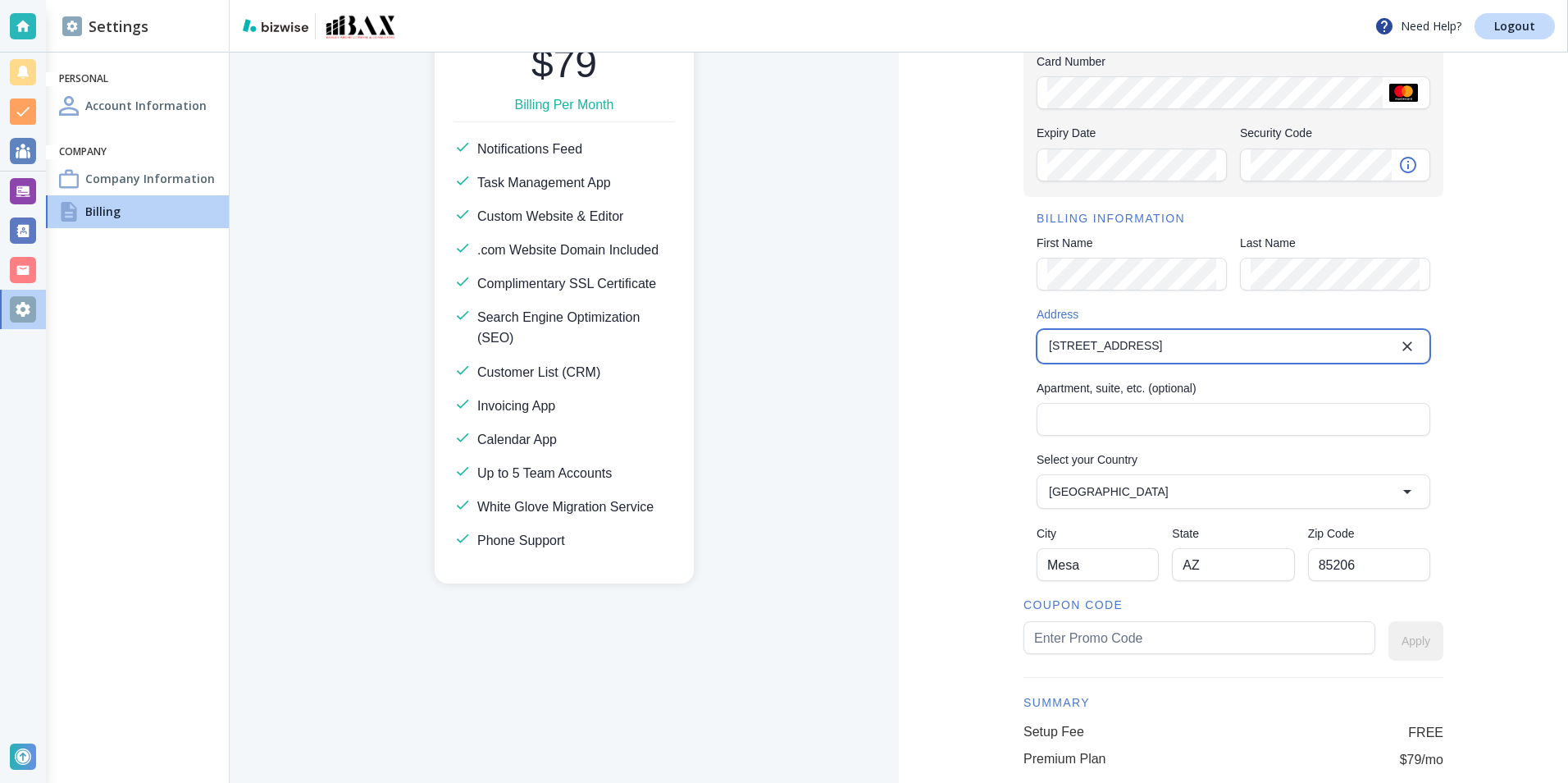
scroll to position [341, 0]
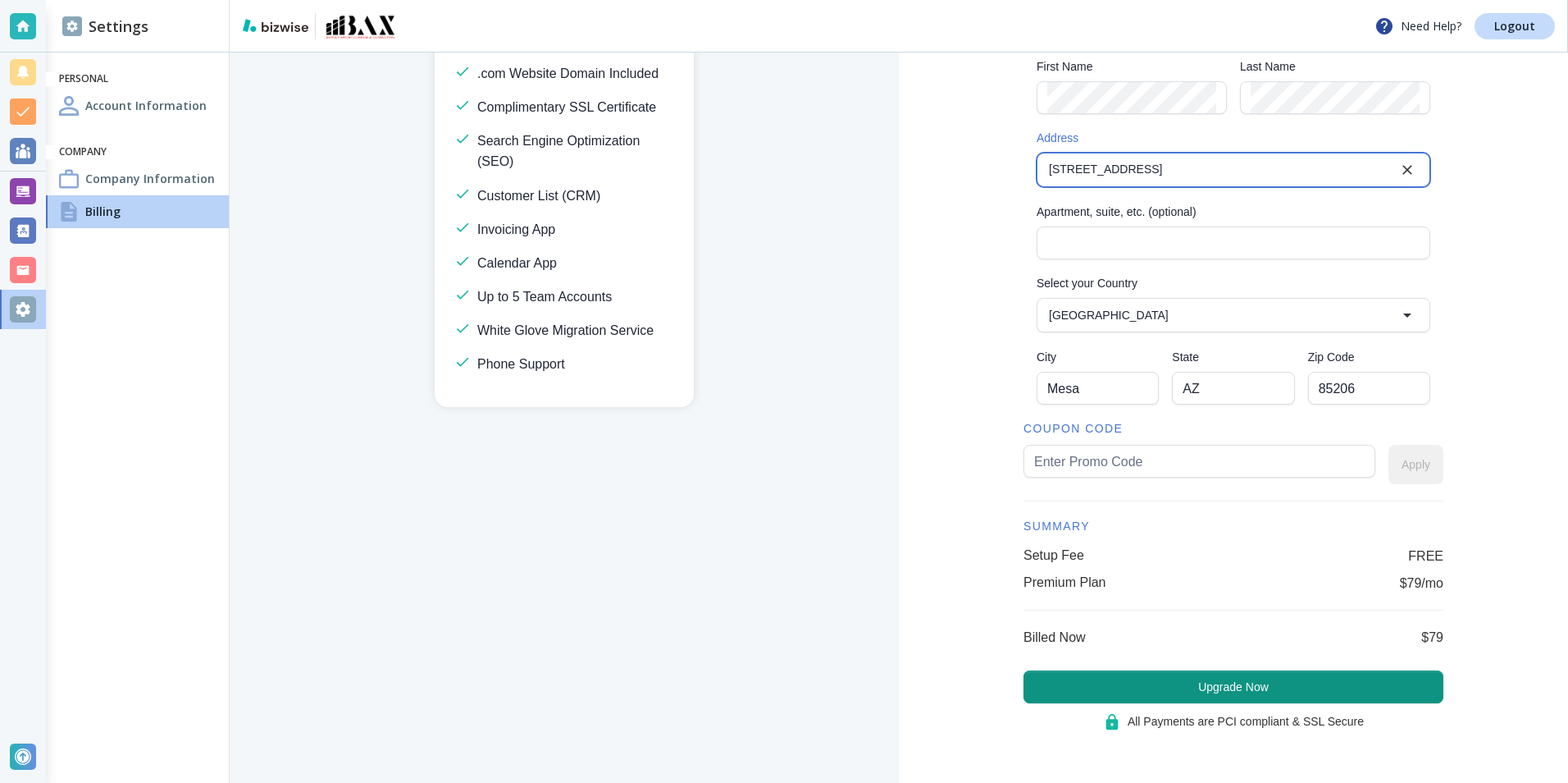
type input "1512 South Sunnyvale Circle"
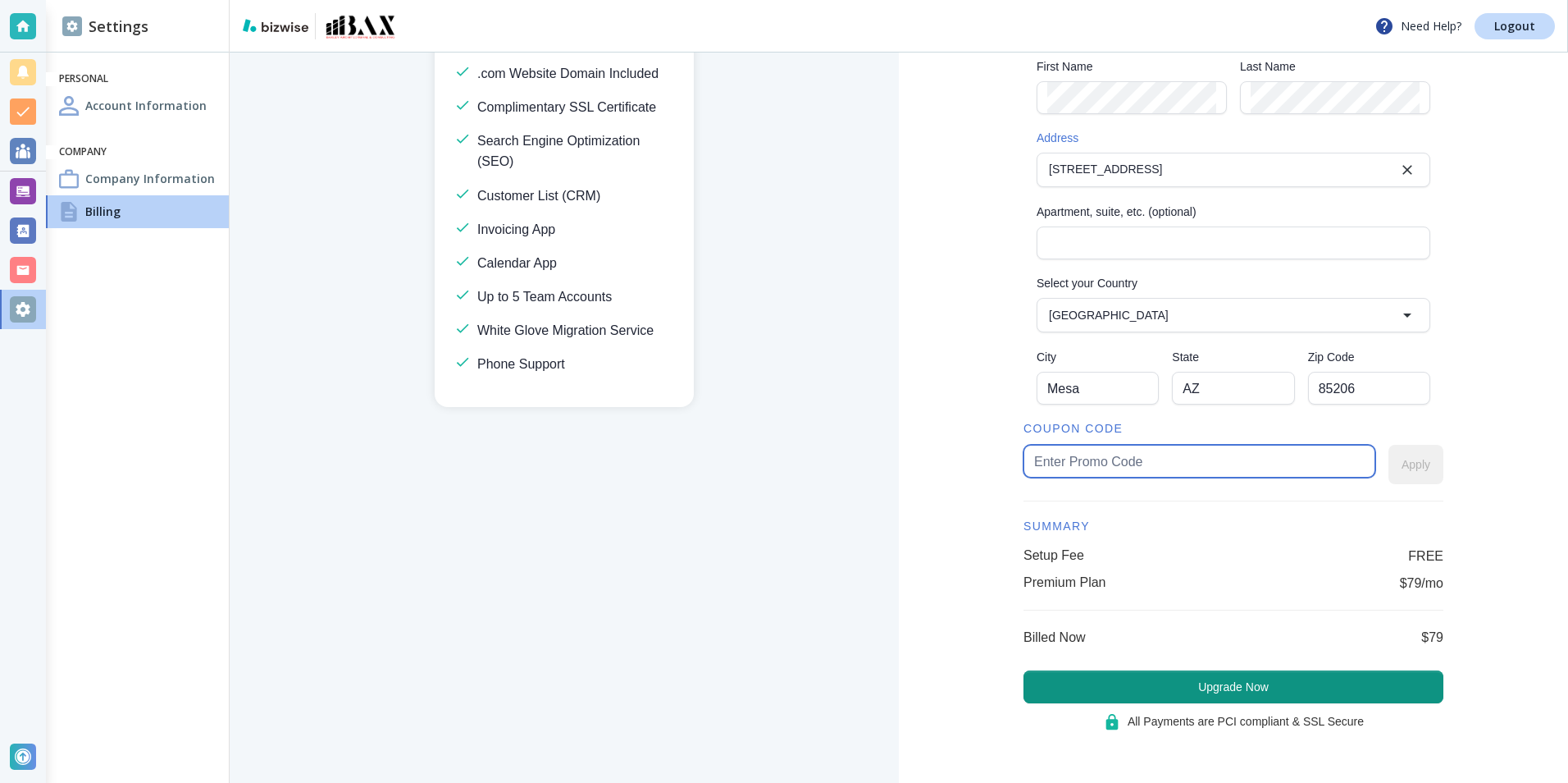
click at [1043, 458] on input "text" at bounding box center [1199, 461] width 330 height 31
type input "FREE"
click at [1414, 465] on button "Apply" at bounding box center [1416, 465] width 55 height 39
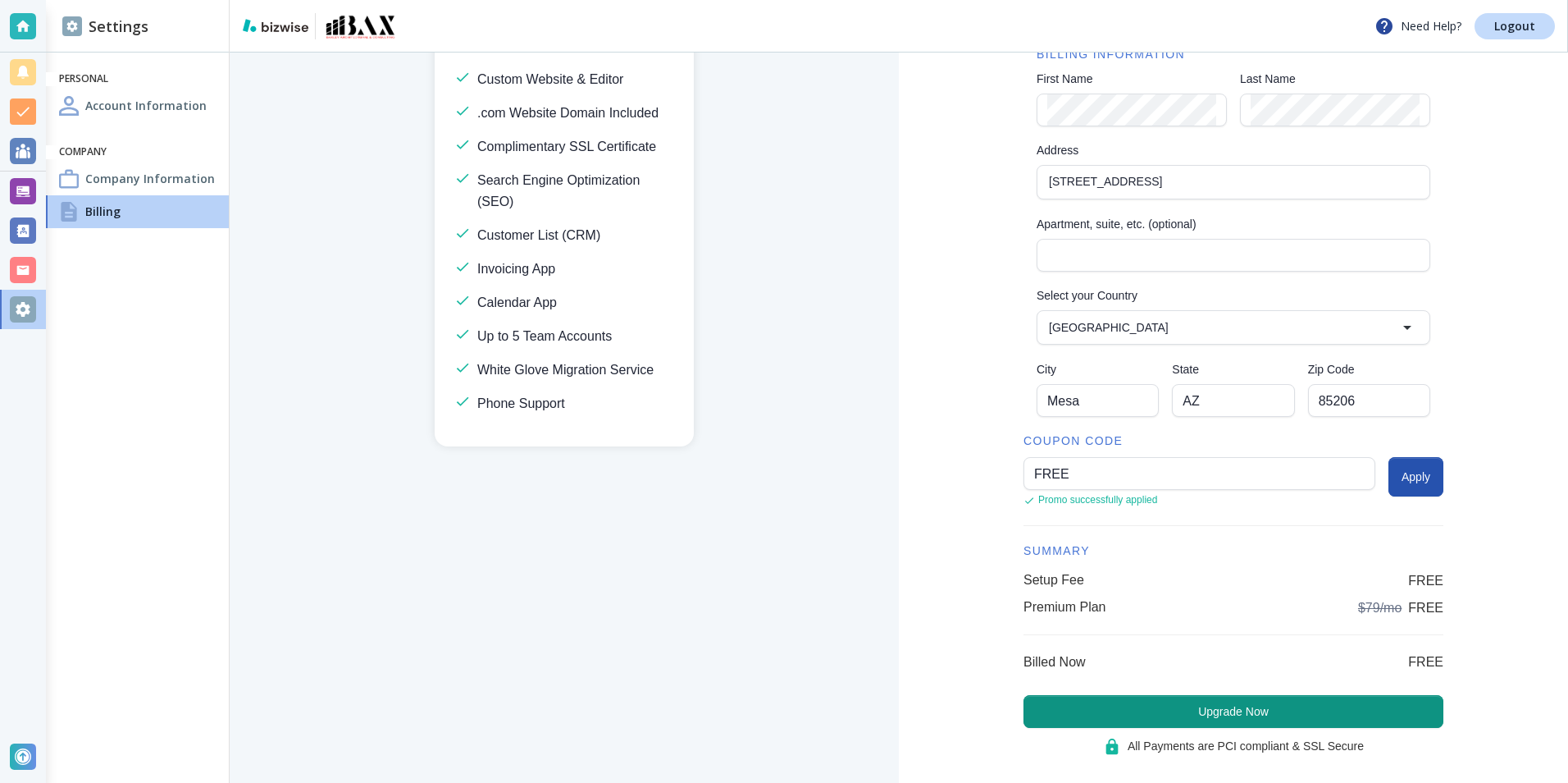
scroll to position [353, 0]
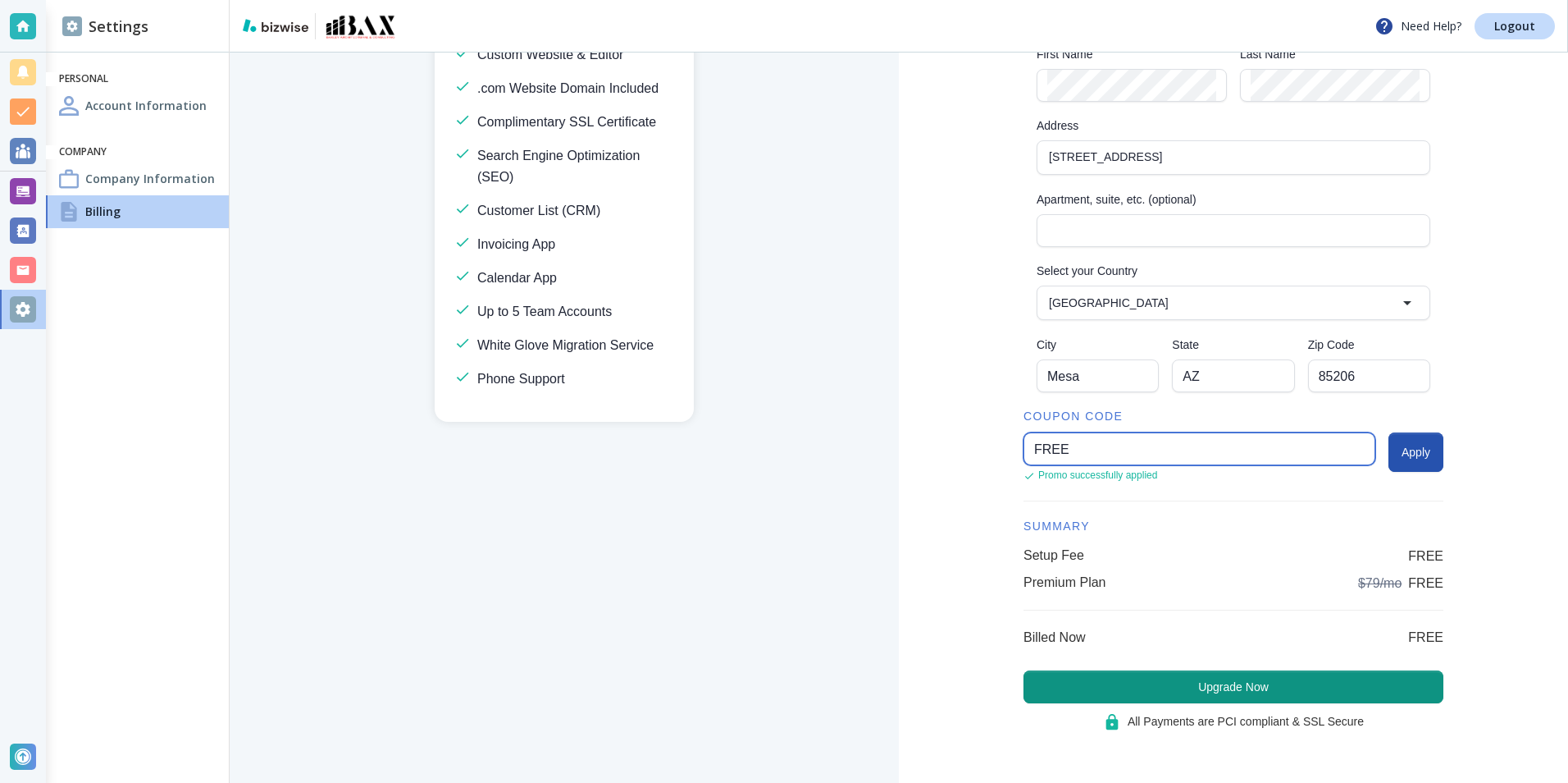
drag, startPoint x: 1062, startPoint y: 454, endPoint x: 973, endPoint y: 447, distance: 89.3
click at [973, 447] on div "Checkout Securely add your payment & billing information here CARD DETAILS Card…" at bounding box center [1233, 241] width 669 height 1084
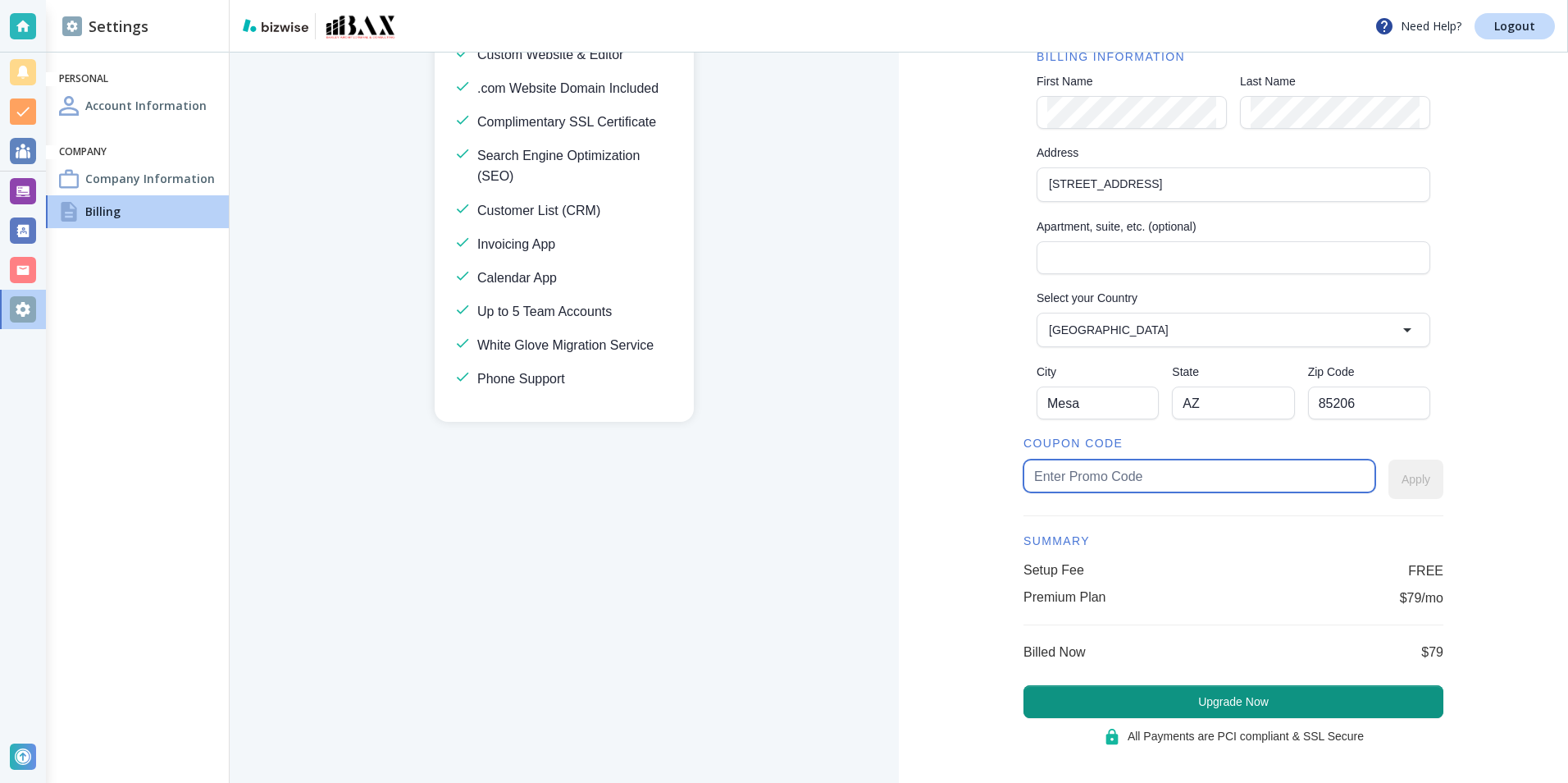
scroll to position [341, 0]
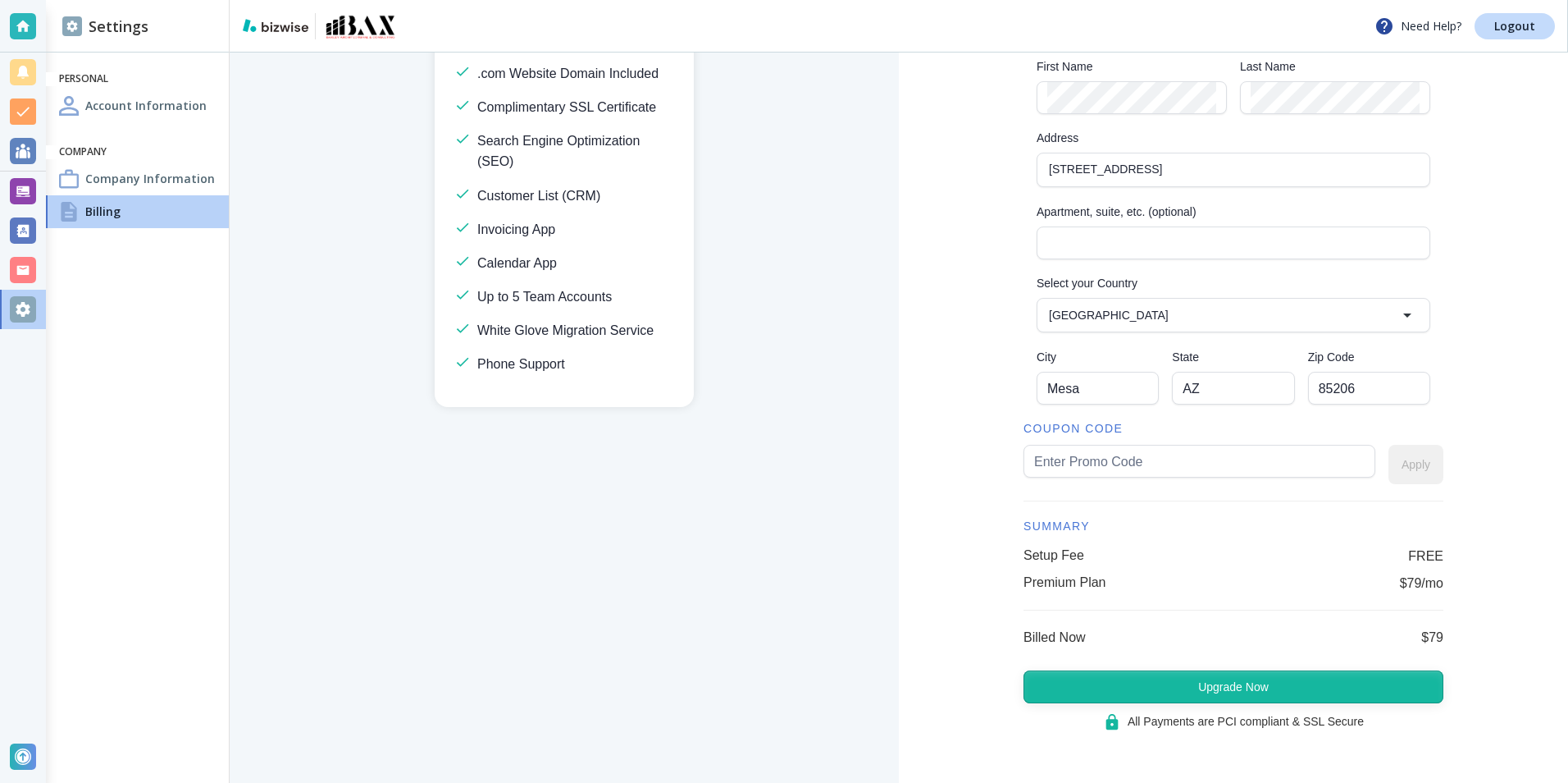
click at [1191, 690] on button "Upgrade Now" at bounding box center [1234, 687] width 420 height 33
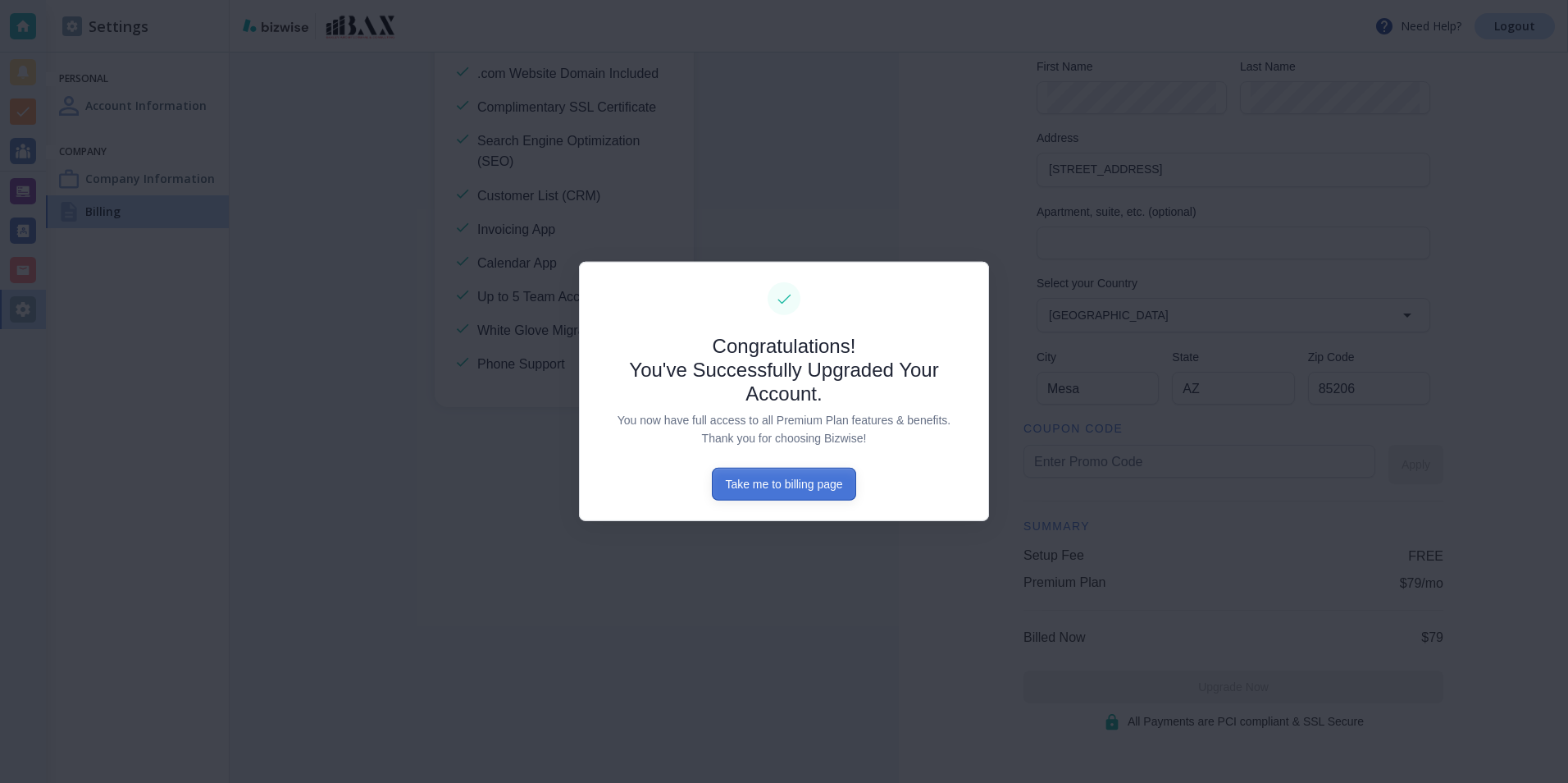
click at [783, 488] on button "Take me to billing page" at bounding box center [784, 483] width 143 height 33
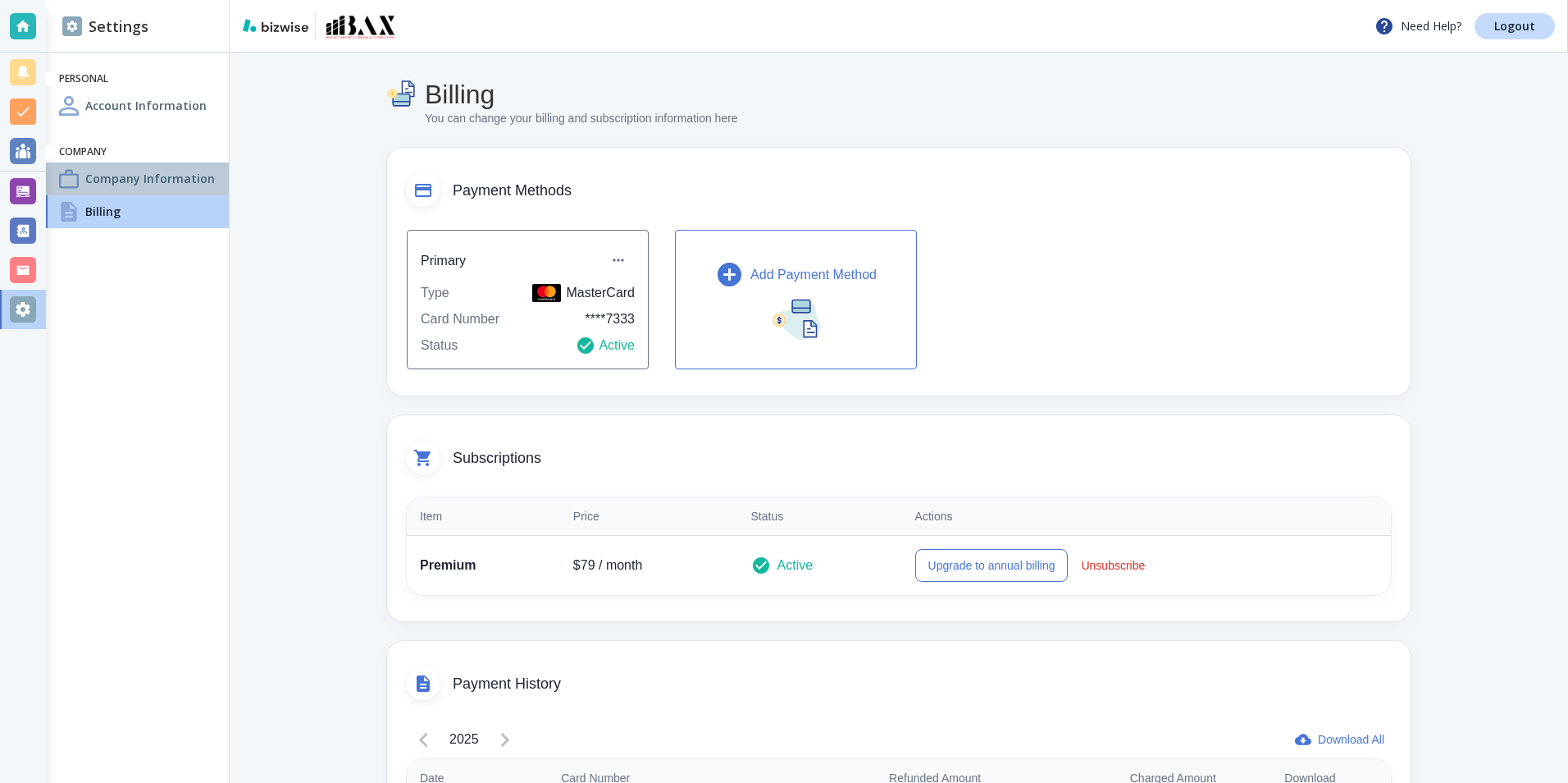
click at [106, 175] on h4 "Company Information" at bounding box center [150, 178] width 129 height 17
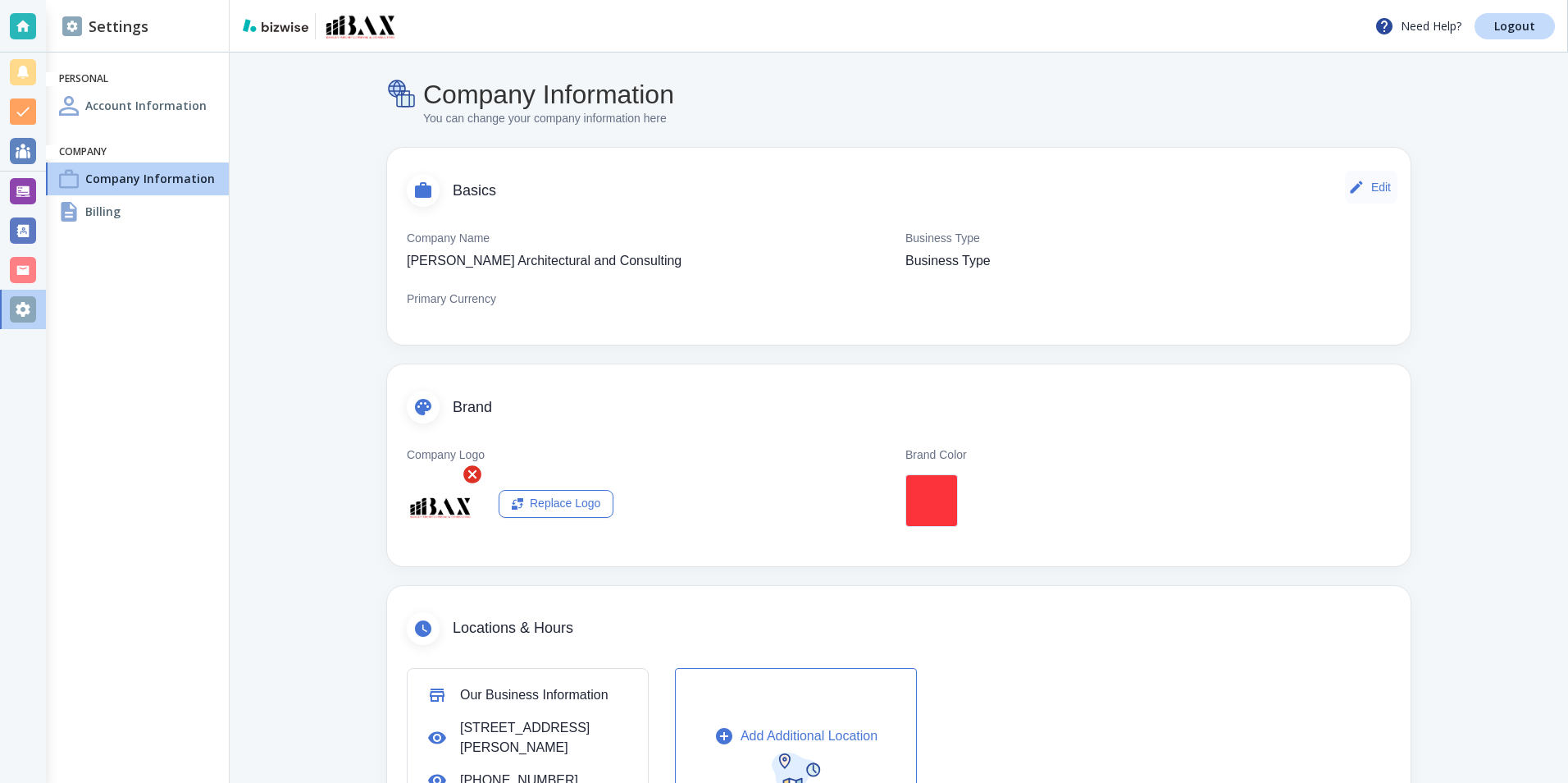
click at [1358, 186] on icon "button" at bounding box center [1357, 187] width 17 height 17
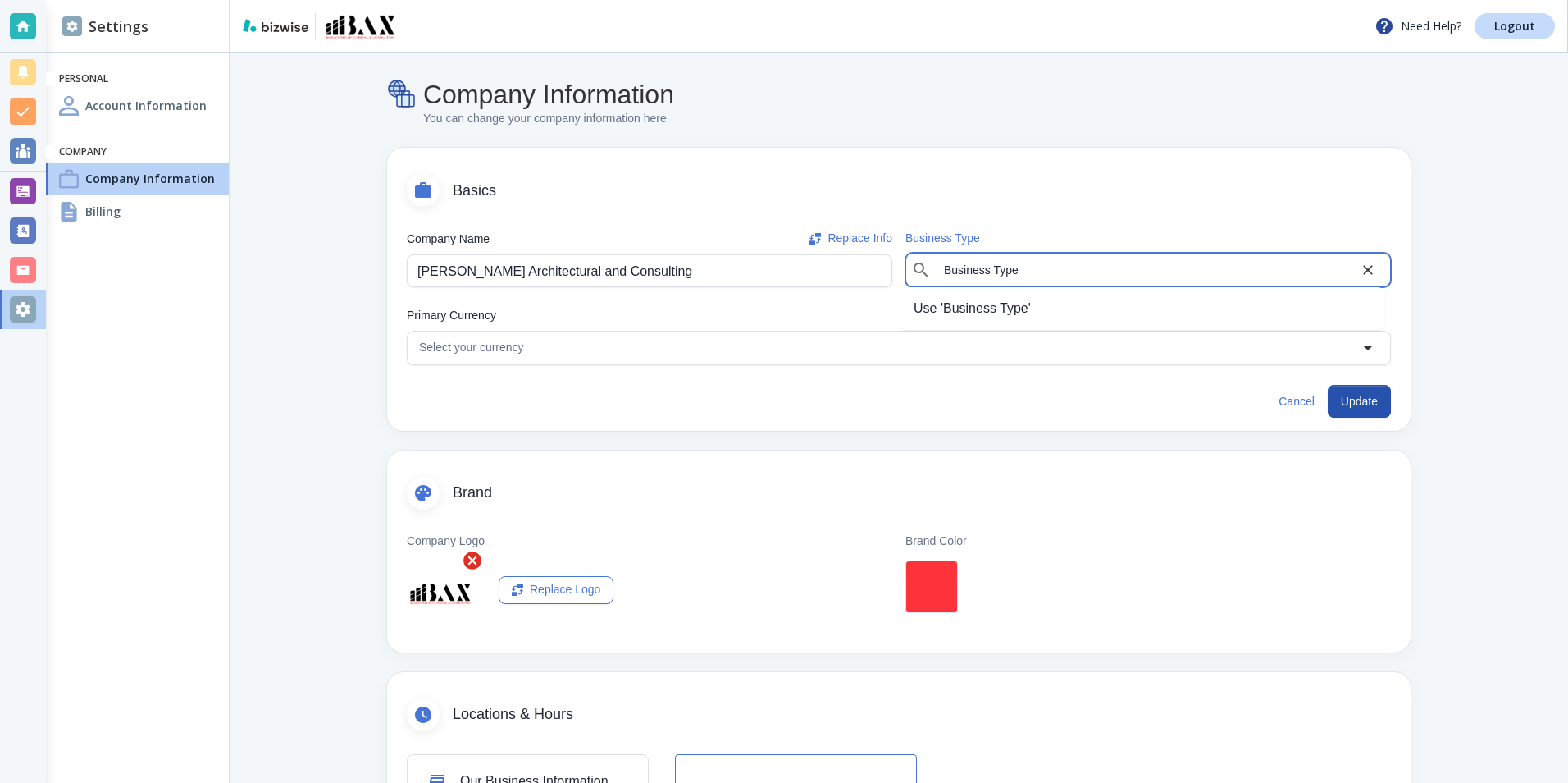
drag, startPoint x: 1017, startPoint y: 272, endPoint x: 832, endPoint y: 264, distance: 185.2
click at [832, 264] on div "Company Name Replace Info Baxley Architectural and Consulting Company Name Repl…" at bounding box center [900, 258] width 985 height 57
type input "d"
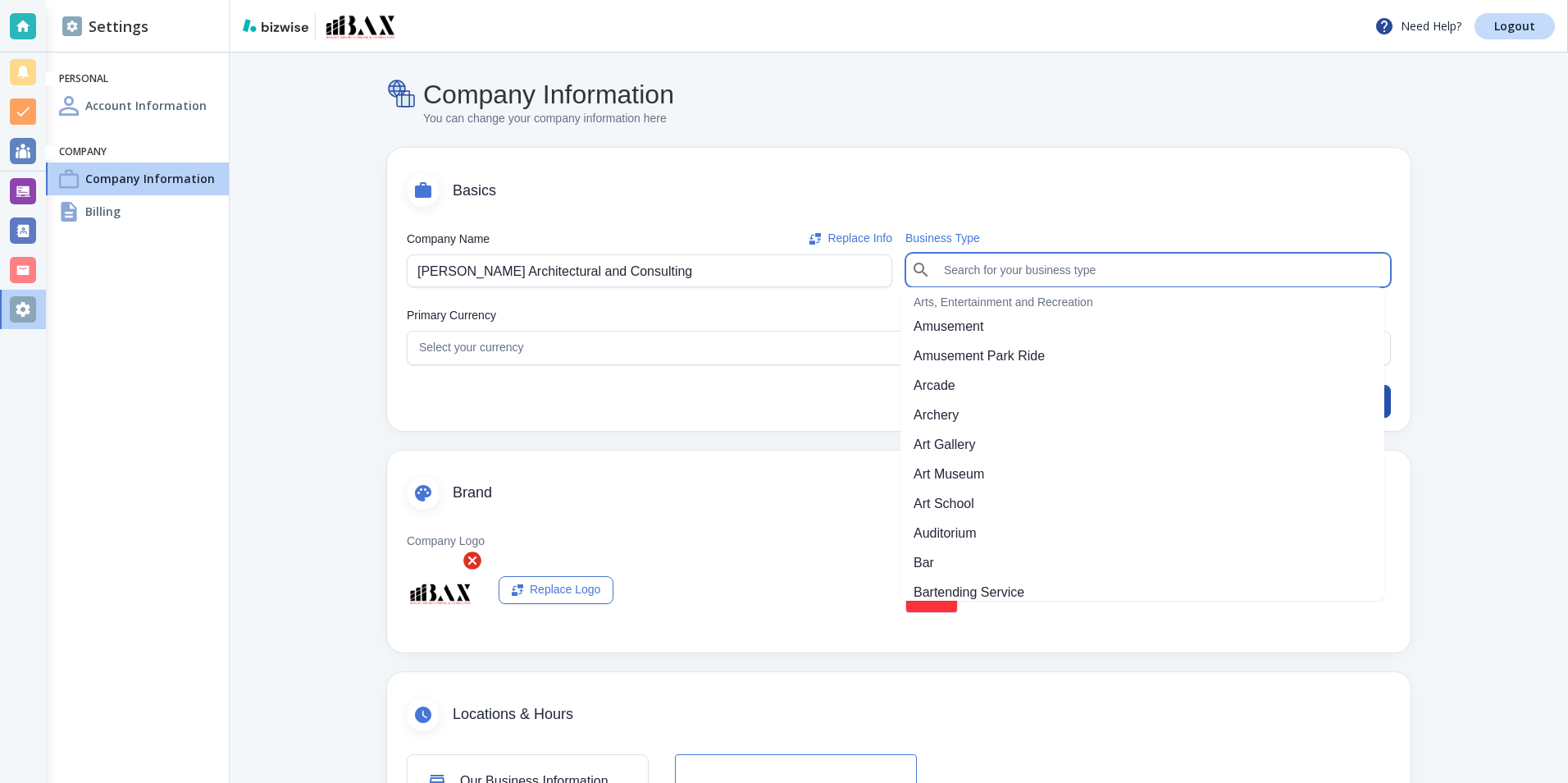
type input "a"
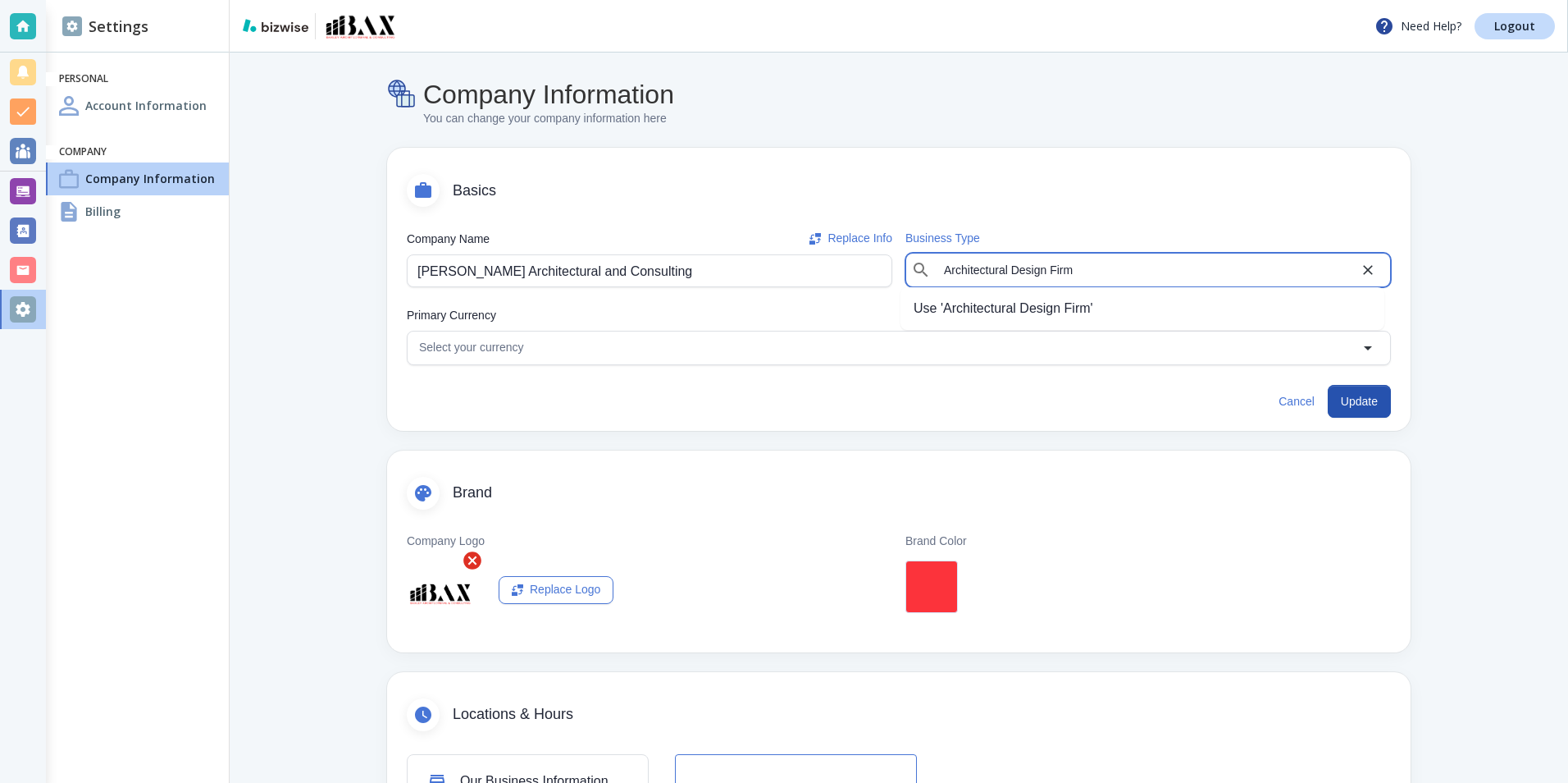
type input "Architectural Design Firm"
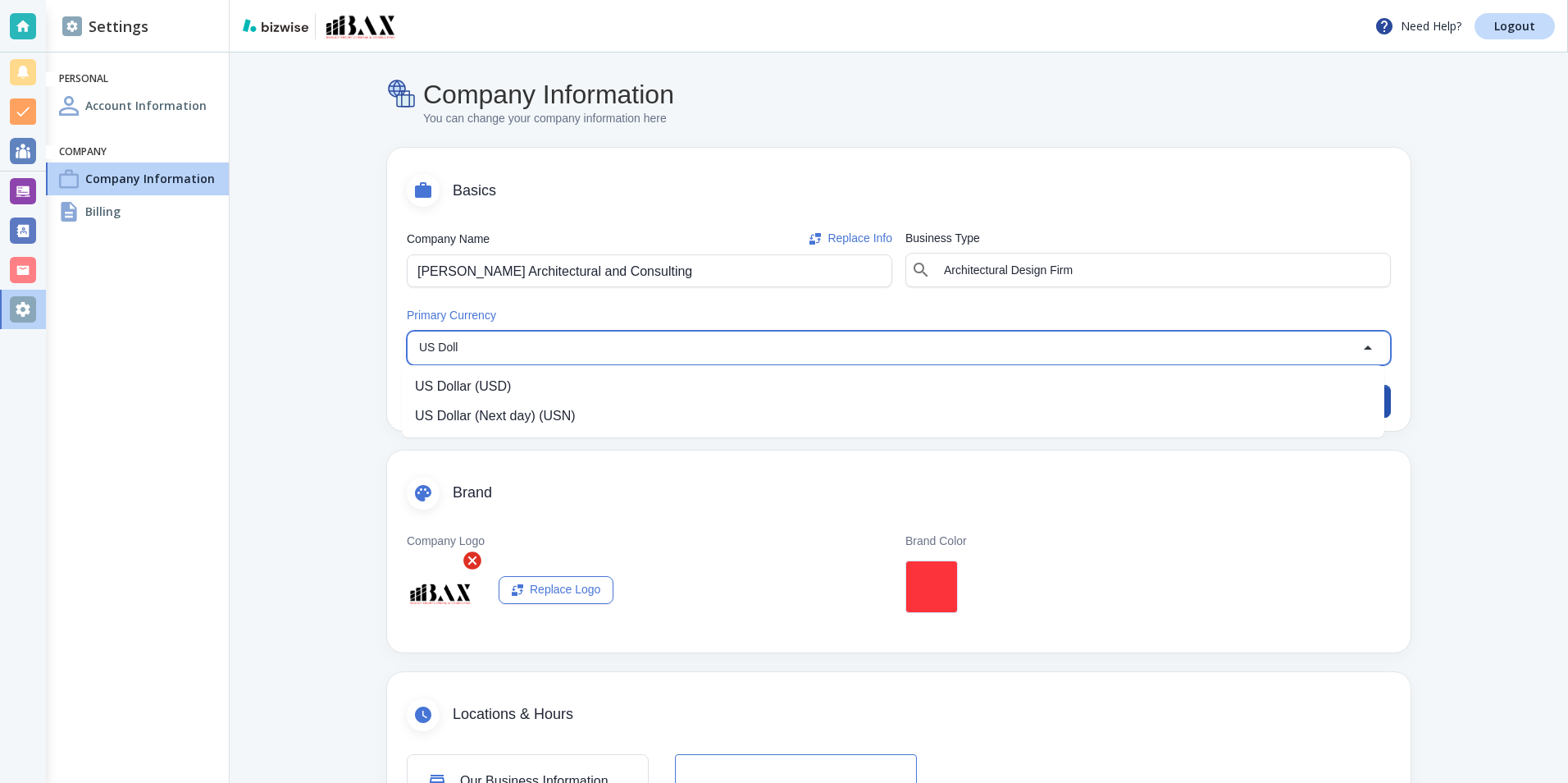
click at [441, 381] on li "US Dollar (USD)" at bounding box center [893, 387] width 983 height 30
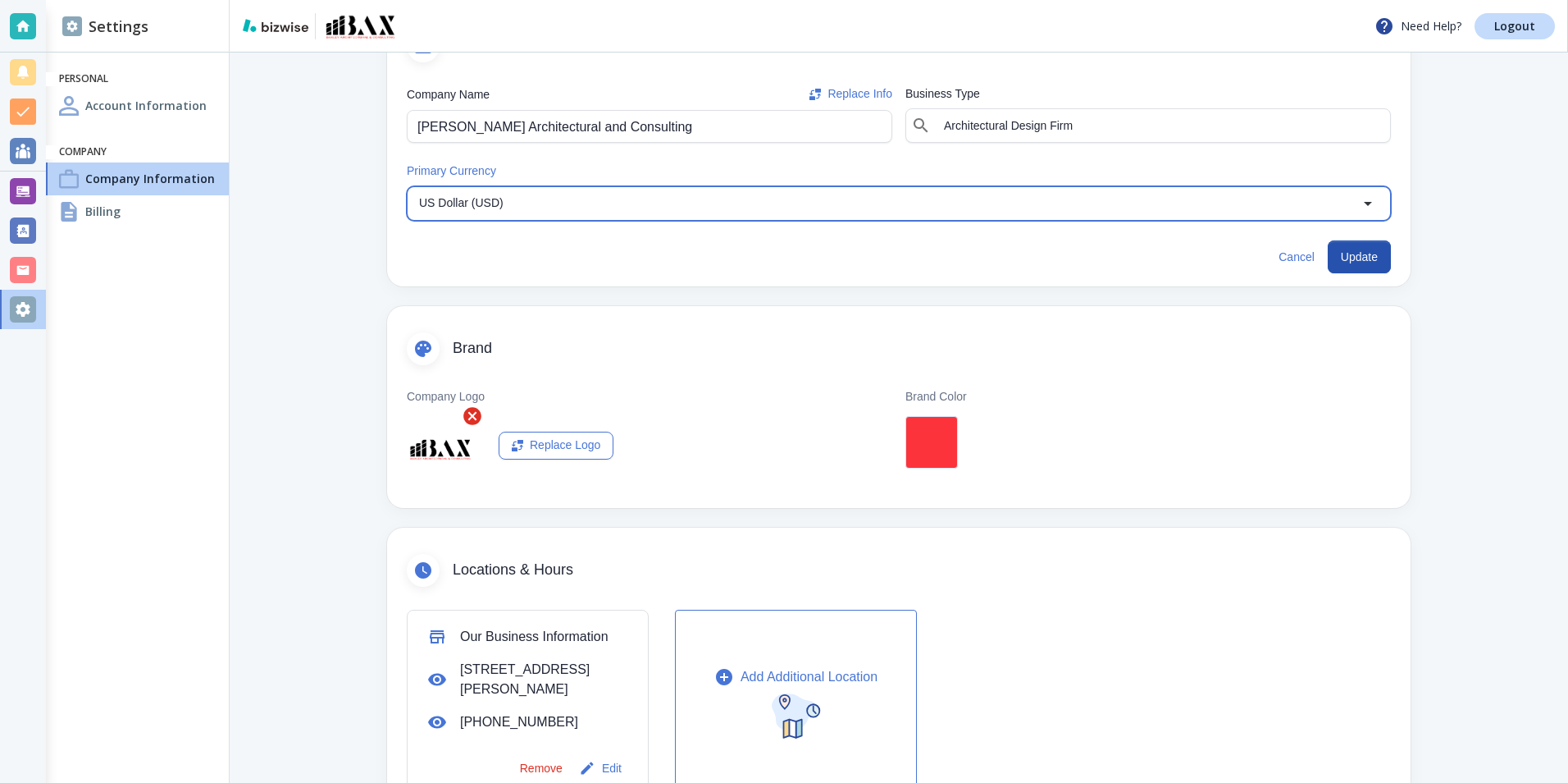
scroll to position [329, 0]
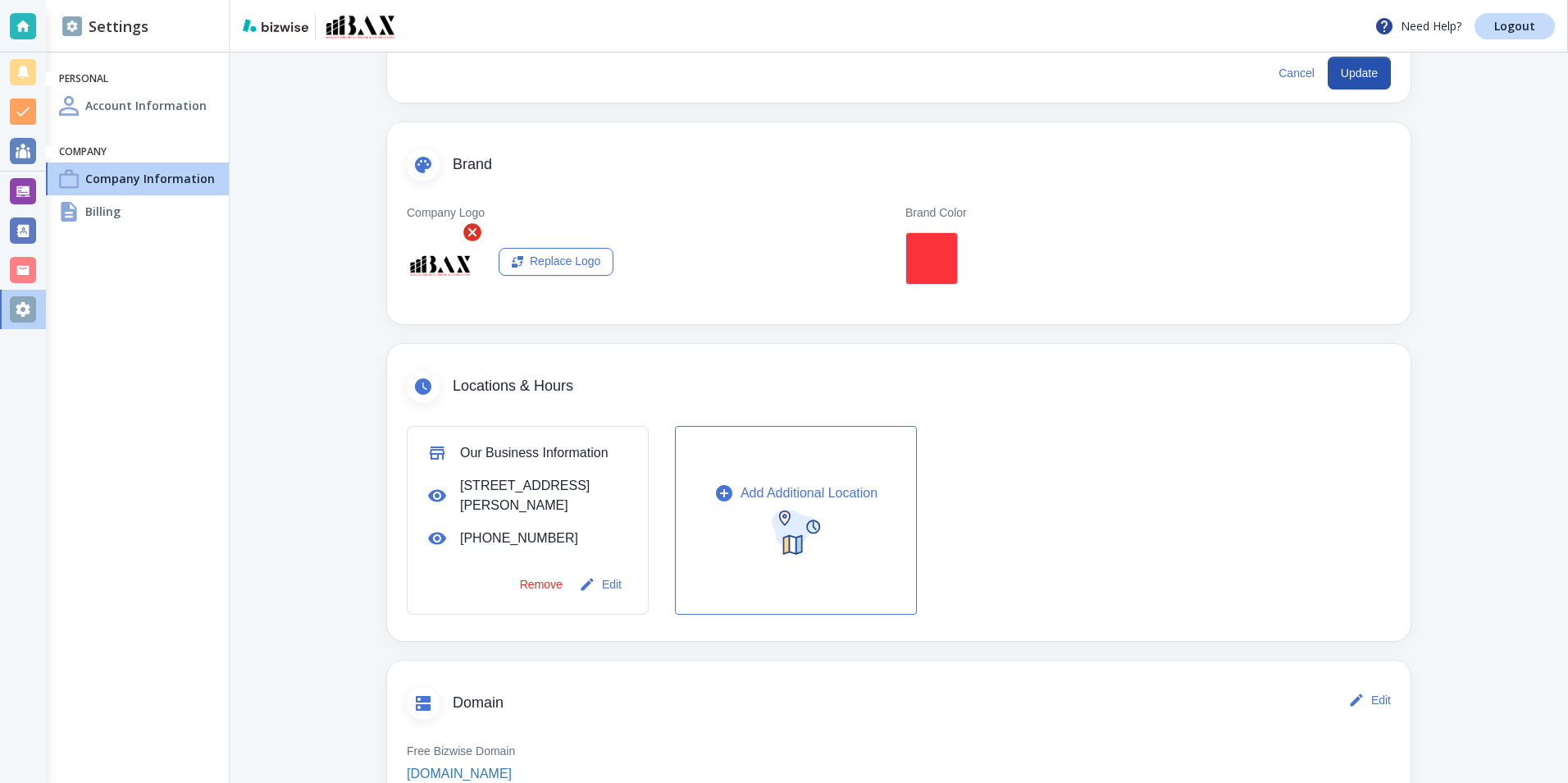
type input "US Dollar (USD)"
click at [942, 266] on div at bounding box center [931, 259] width 52 height 52
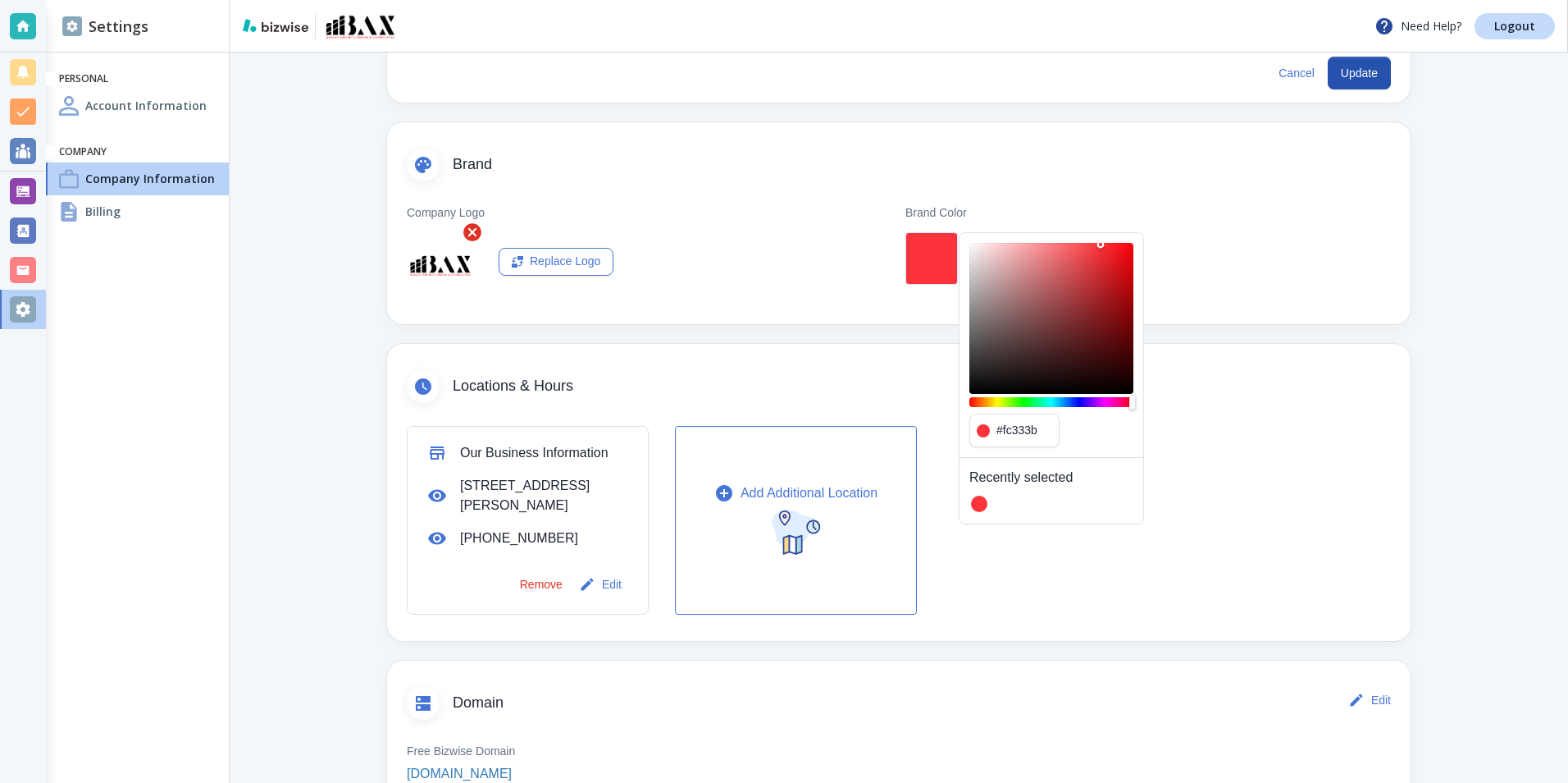
click at [1055, 377] on div "Color" at bounding box center [1051, 318] width 164 height 151
type input "#1c0d0e"
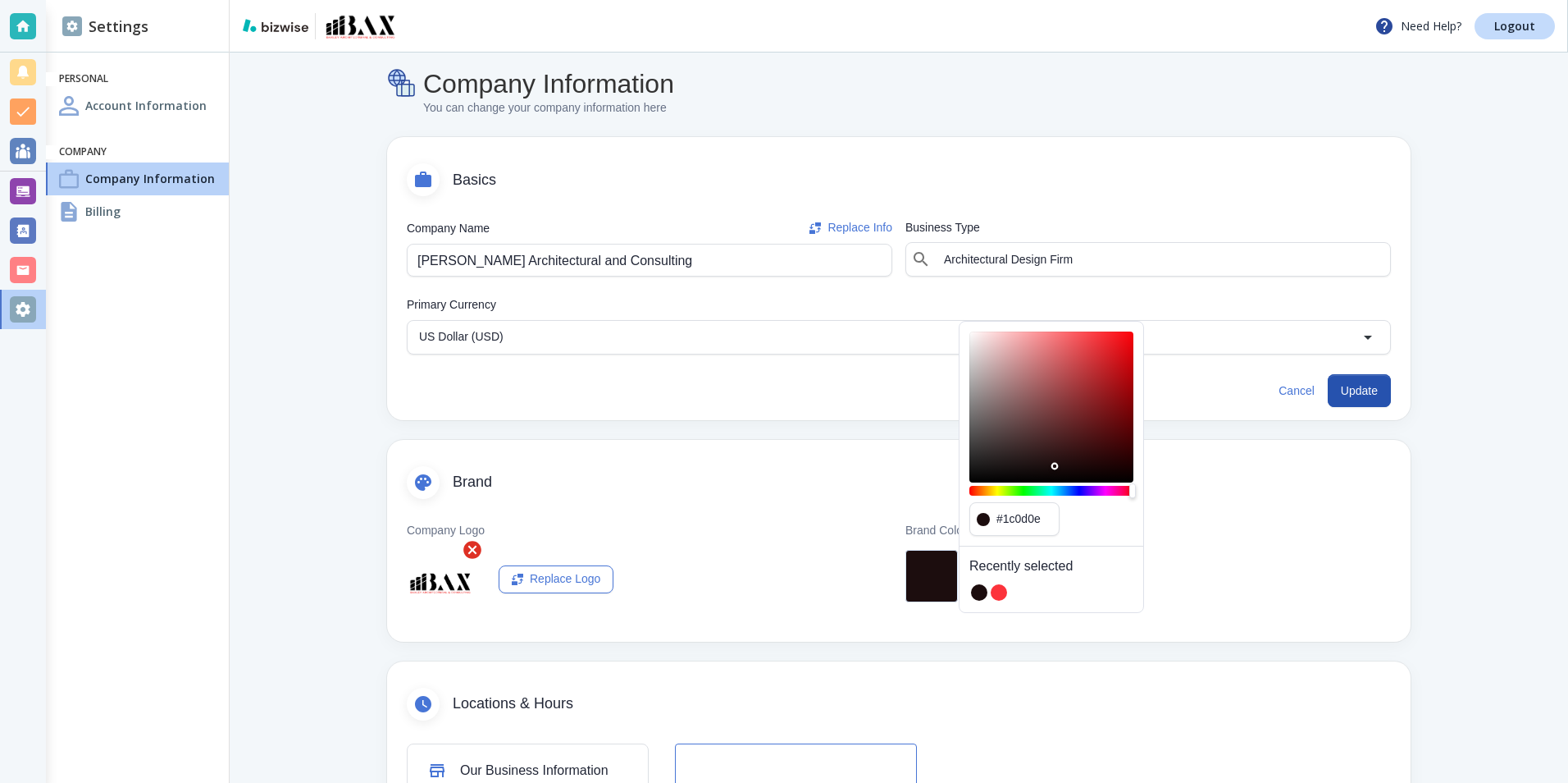
scroll to position [0, 0]
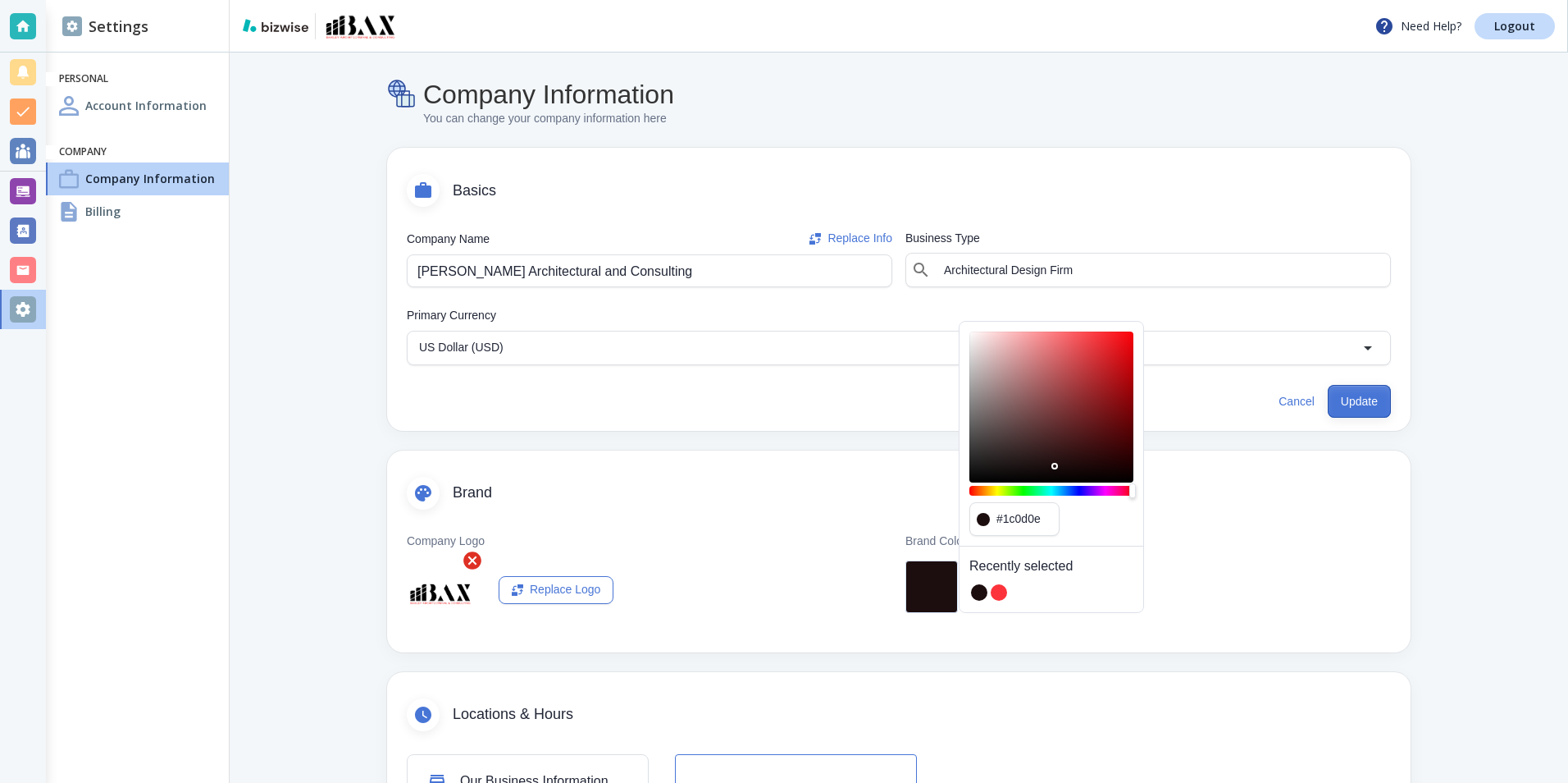
click at [1346, 395] on button "Update" at bounding box center [1359, 401] width 63 height 33
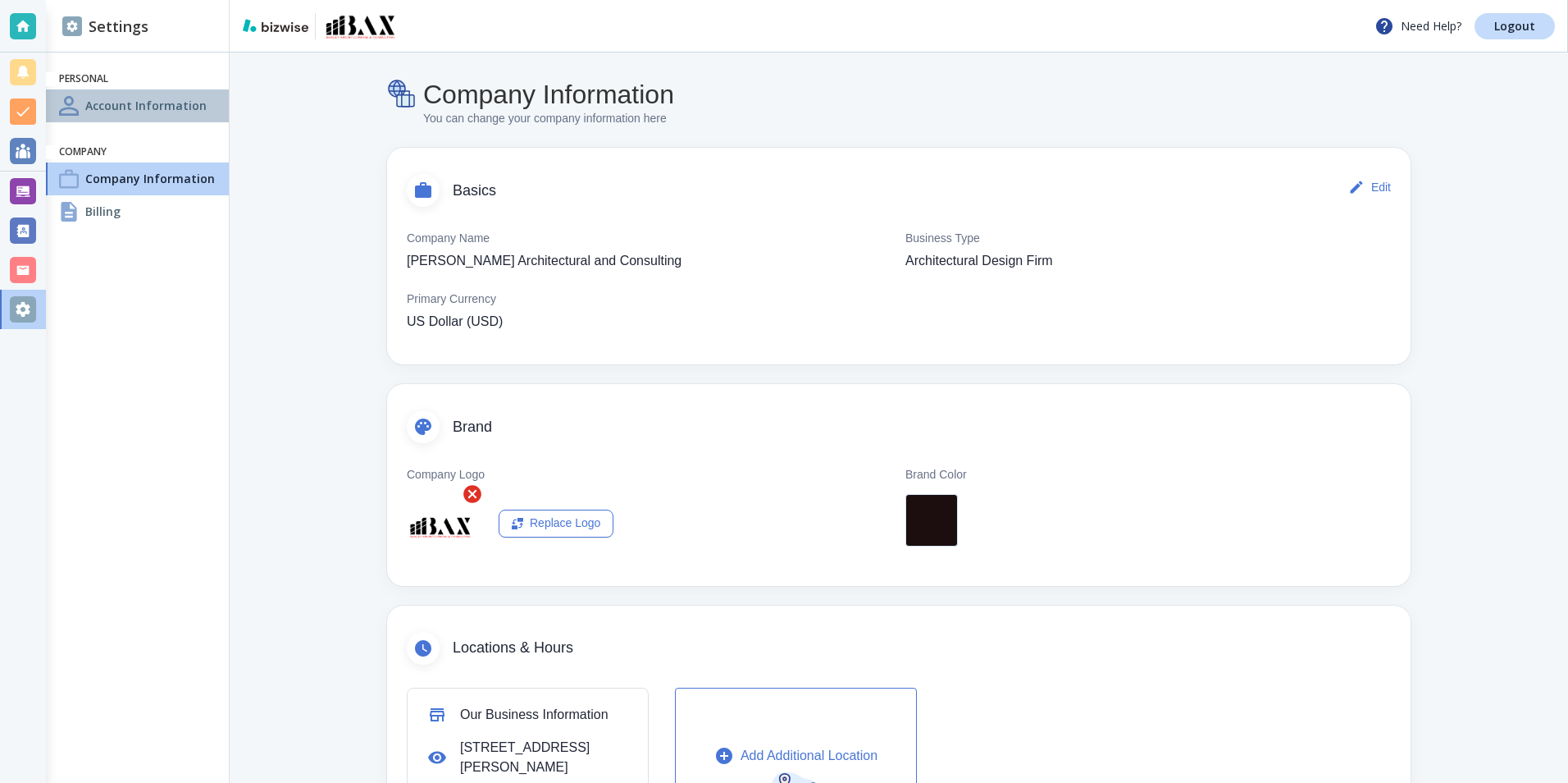
click at [110, 107] on h4 "Account Information" at bounding box center [146, 105] width 122 height 17
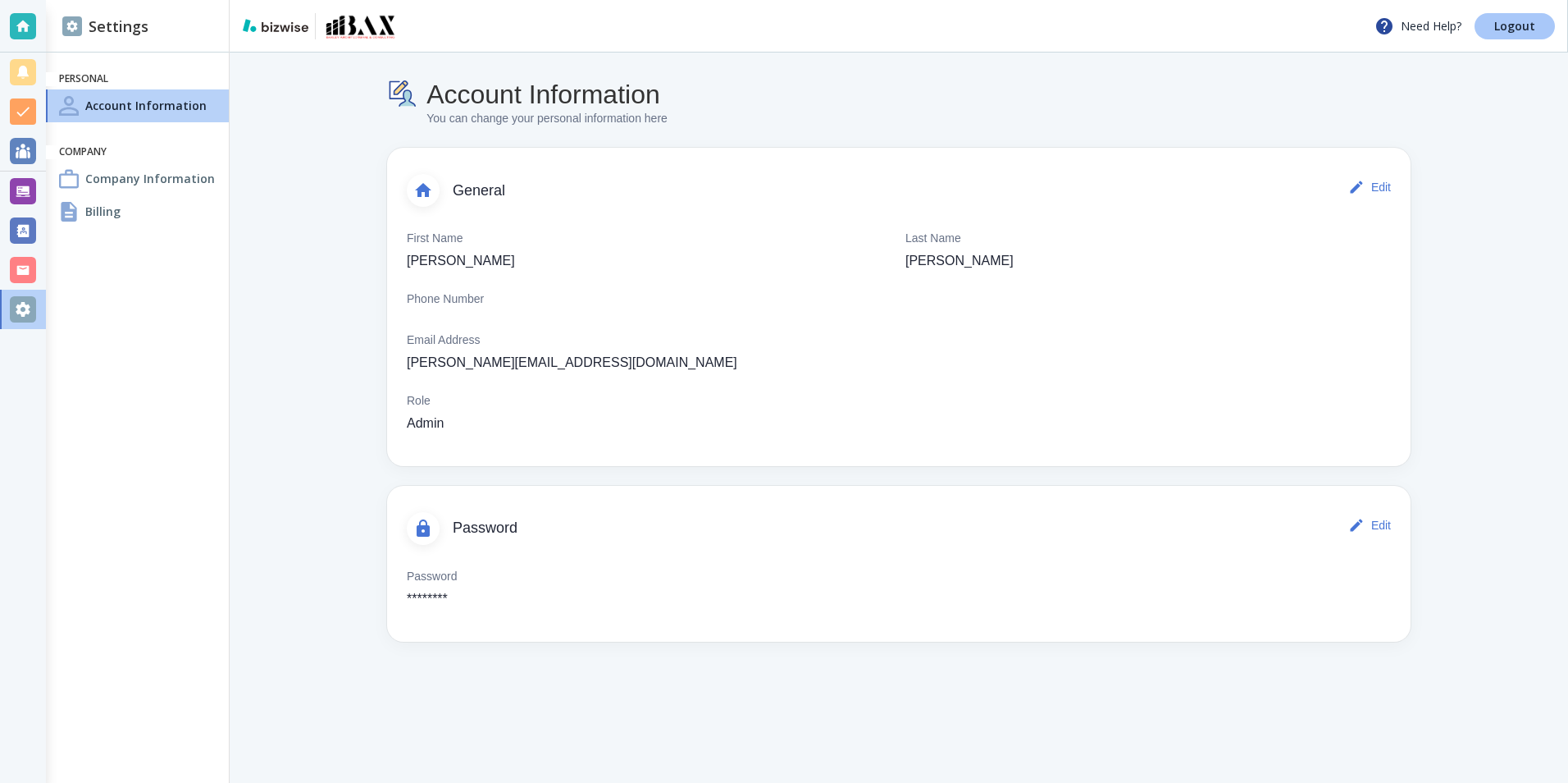
click at [1531, 26] on p "Logout" at bounding box center [1516, 26] width 41 height 11
